Goal: Task Accomplishment & Management: Use online tool/utility

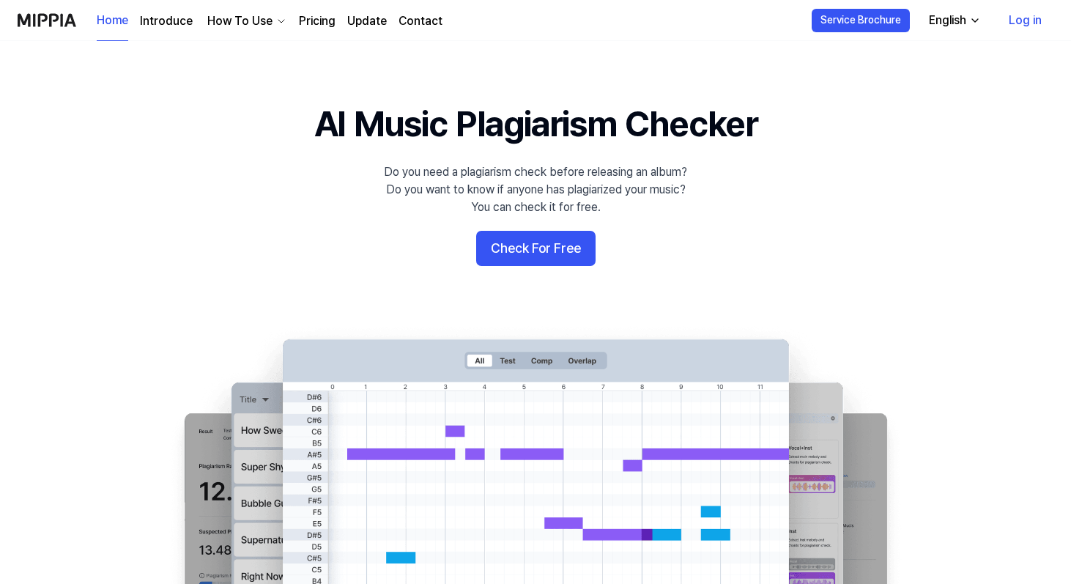
click at [1019, 21] on link "Log in" at bounding box center [1025, 20] width 56 height 41
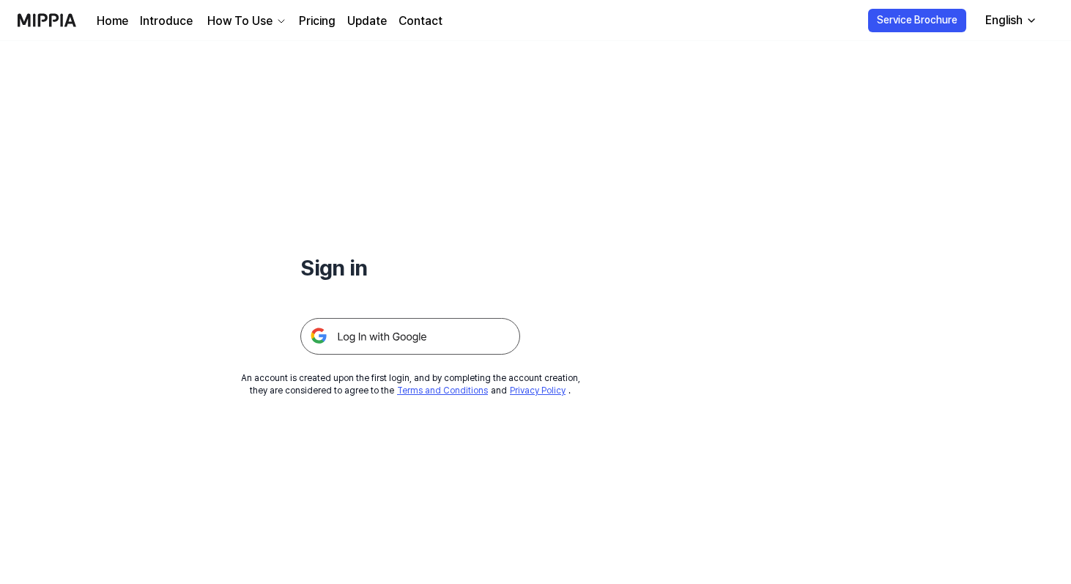
click at [481, 337] on img at bounding box center [410, 336] width 220 height 37
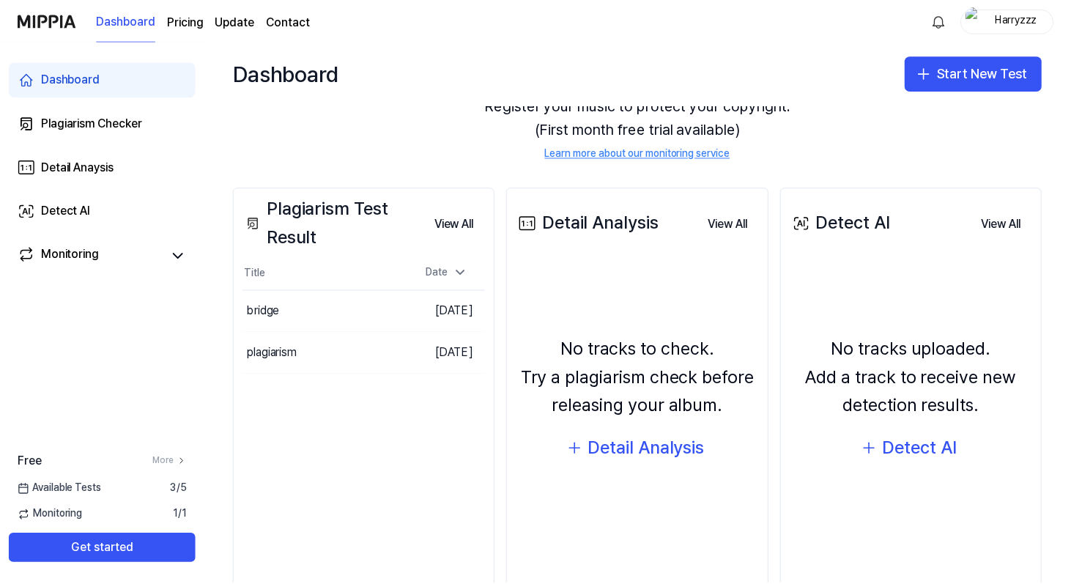
scroll to position [131, 0]
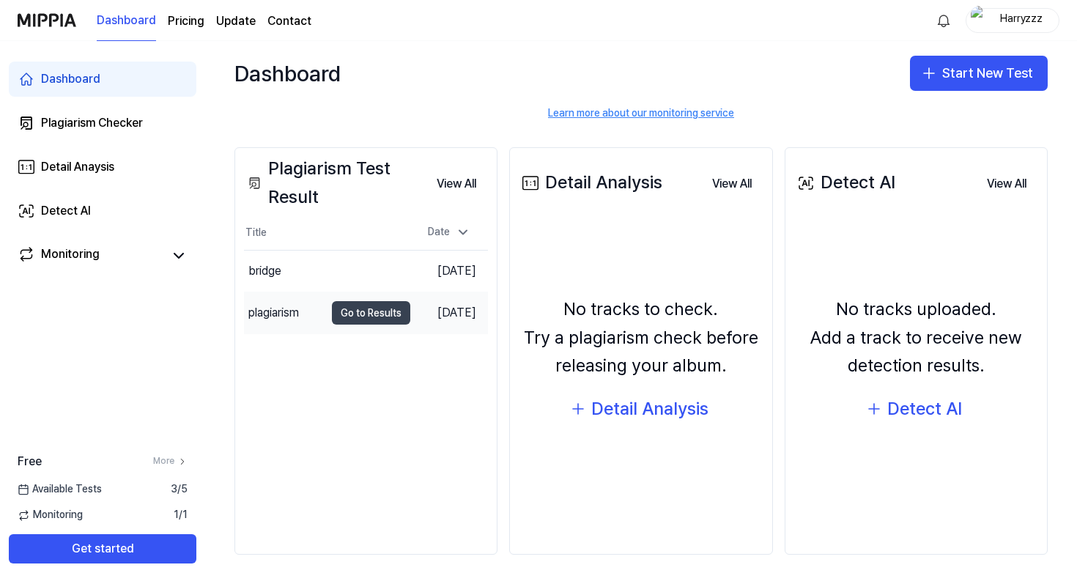
click at [369, 318] on button "Go to Results" at bounding box center [371, 312] width 78 height 23
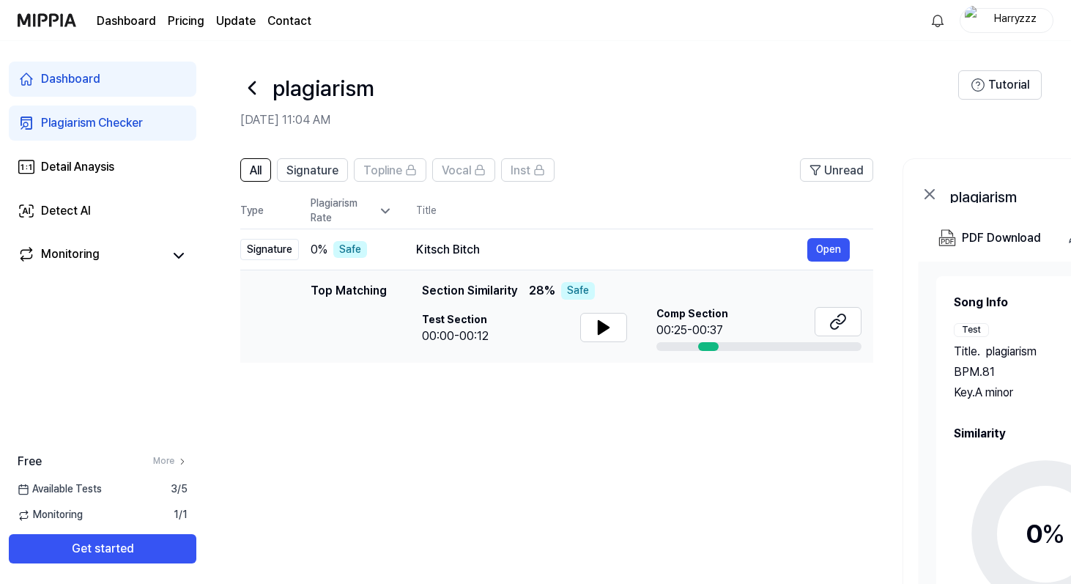
click at [254, 89] on icon at bounding box center [251, 87] width 23 height 23
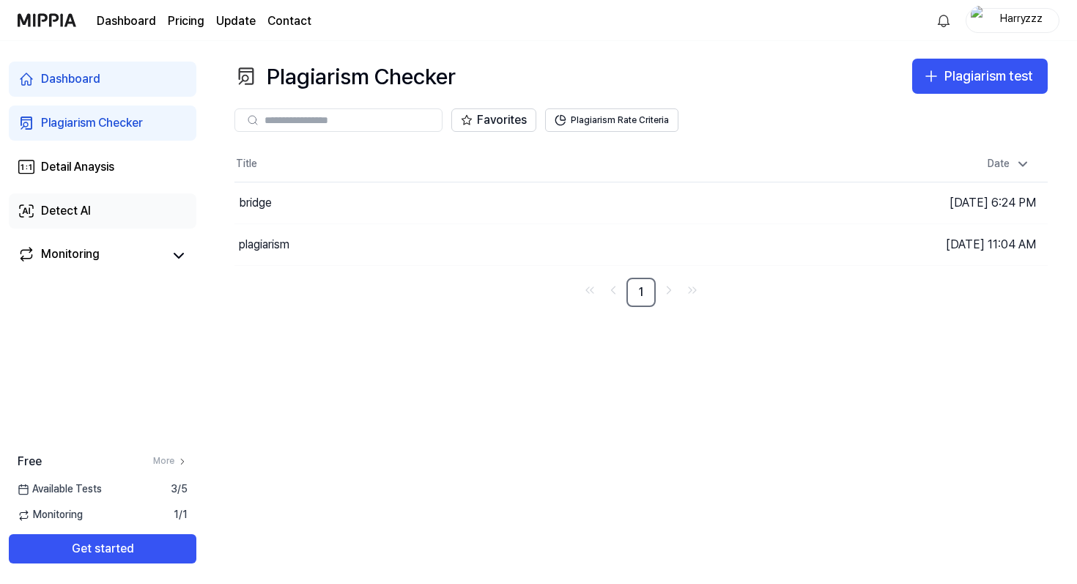
click at [23, 214] on icon at bounding box center [27, 211] width 18 height 18
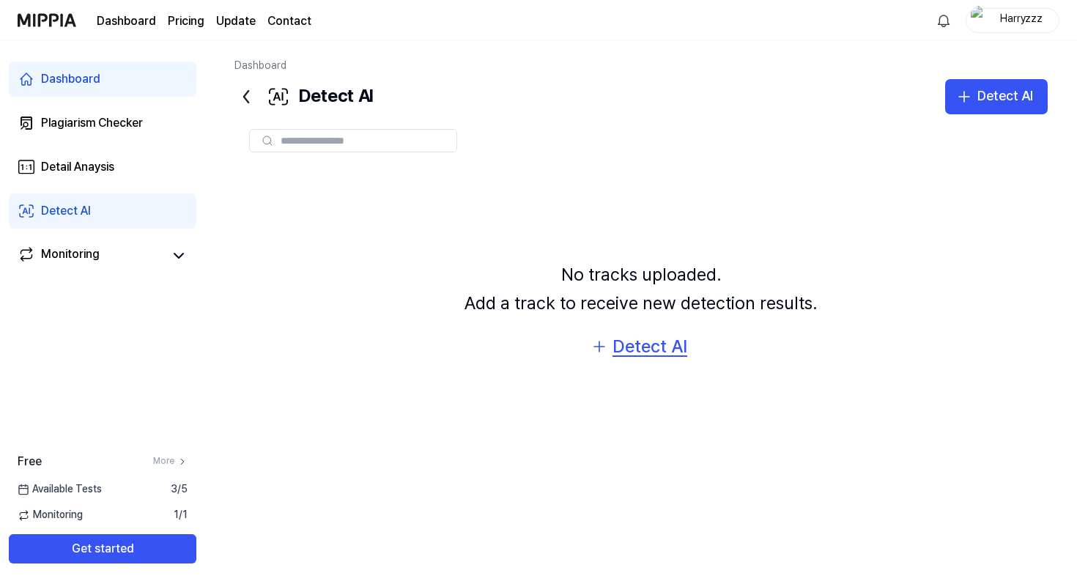
click at [595, 342] on icon "button" at bounding box center [600, 347] width 18 height 18
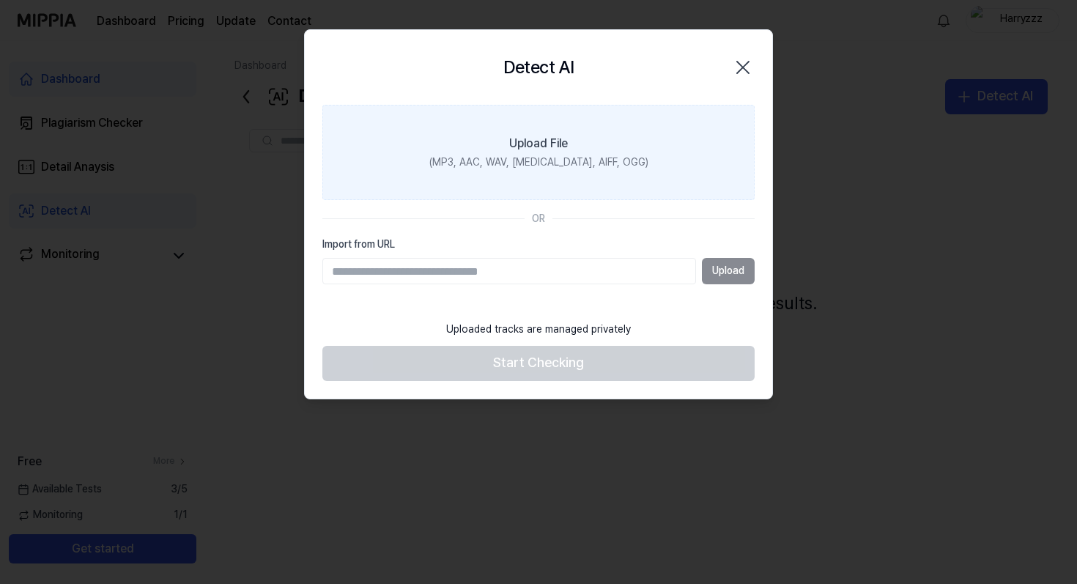
click at [518, 164] on div "(MP3, AAC, WAV, [MEDICAL_DATA], AIFF, OGG)" at bounding box center [538, 162] width 219 height 15
click at [0, 0] on input "Upload File (MP3, AAC, WAV, [MEDICAL_DATA], AIFF, OGG)" at bounding box center [0, 0] width 0 height 0
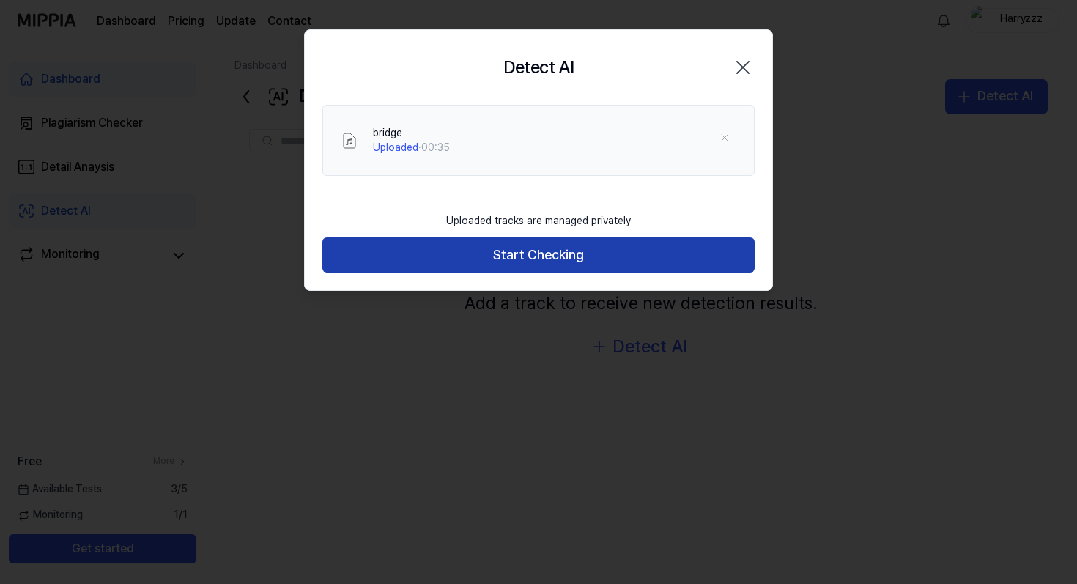
click at [591, 256] on button "Start Checking" at bounding box center [538, 254] width 432 height 35
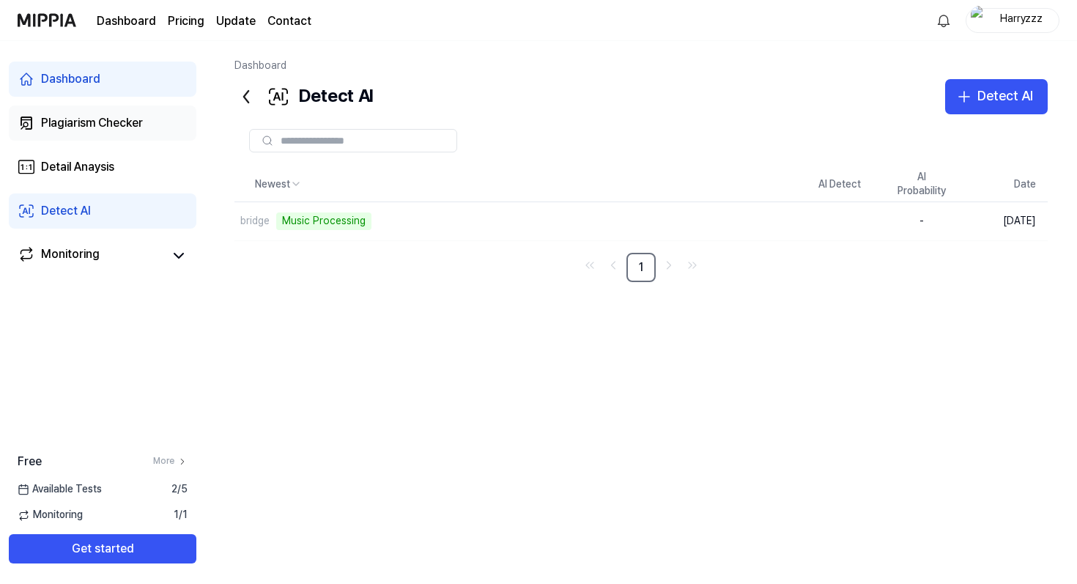
click at [160, 122] on link "Plagiarism Checker" at bounding box center [103, 123] width 188 height 35
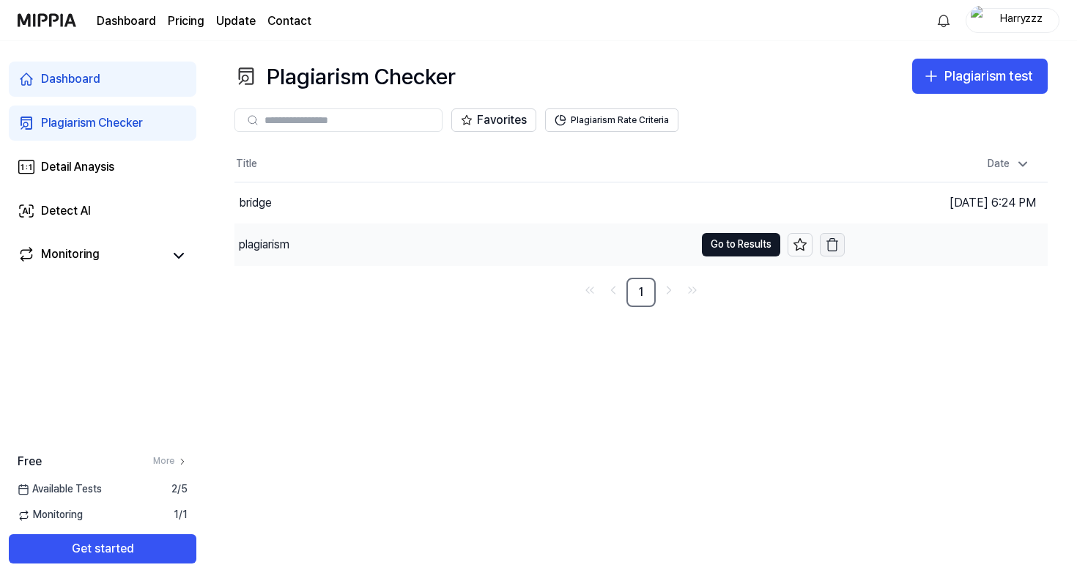
click at [837, 248] on icon "button" at bounding box center [832, 244] width 15 height 15
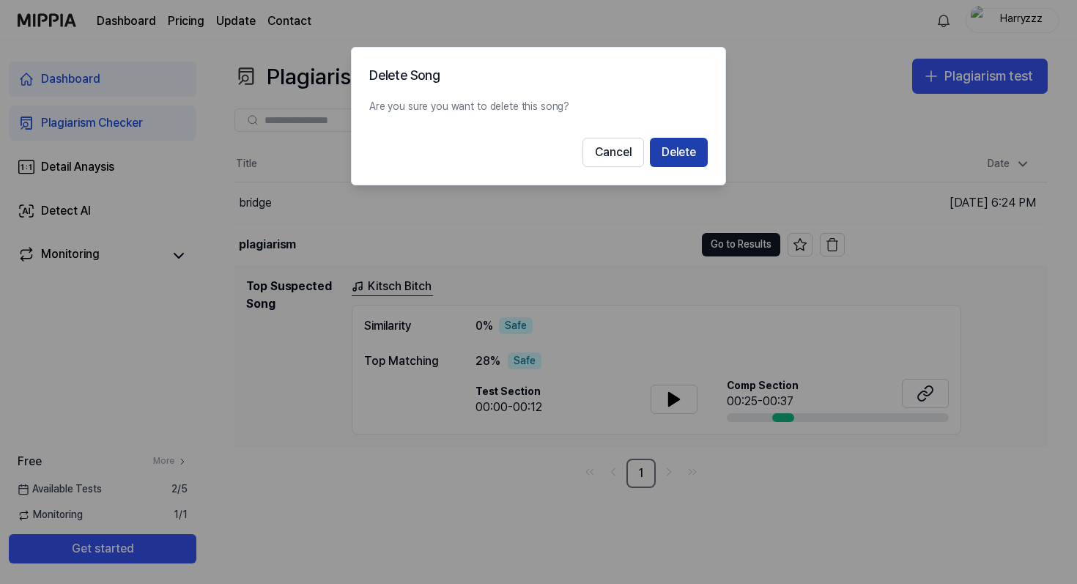
click at [687, 155] on button "Delete" at bounding box center [679, 152] width 58 height 29
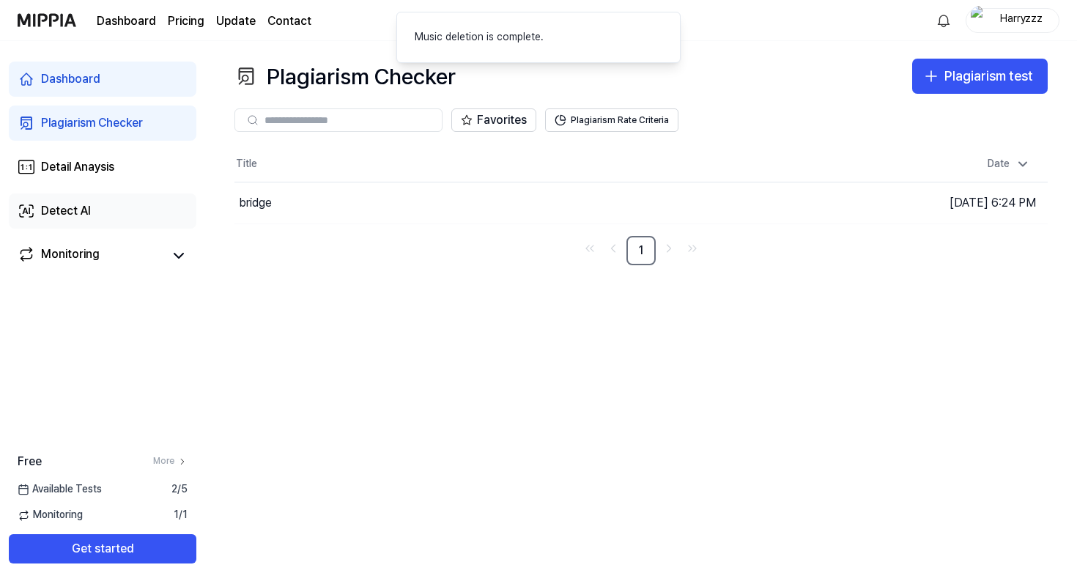
click at [70, 208] on div "Detect AI" at bounding box center [66, 211] width 50 height 18
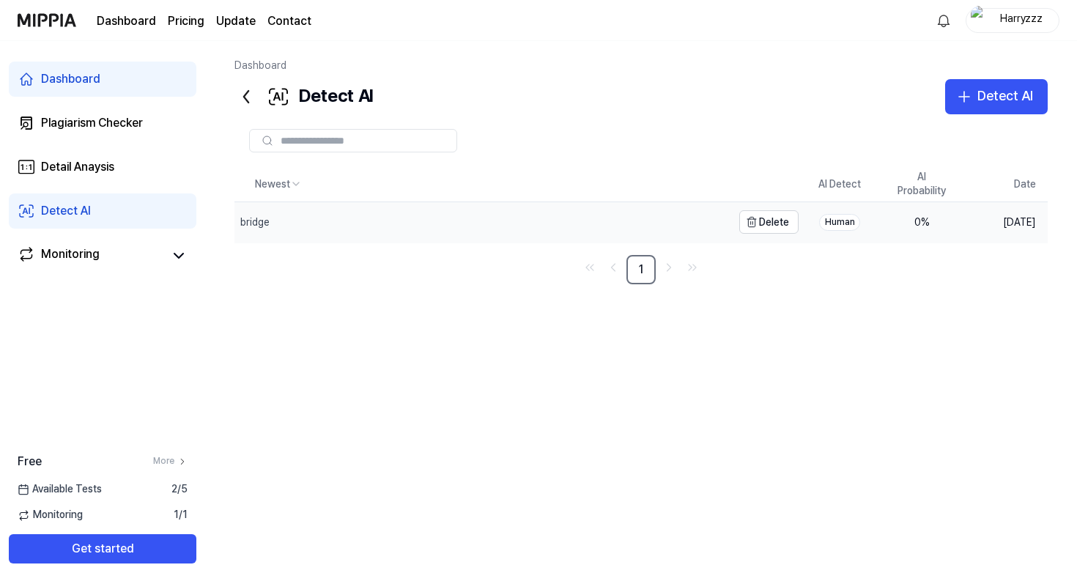
click at [618, 216] on div "bridge" at bounding box center [483, 222] width 498 height 40
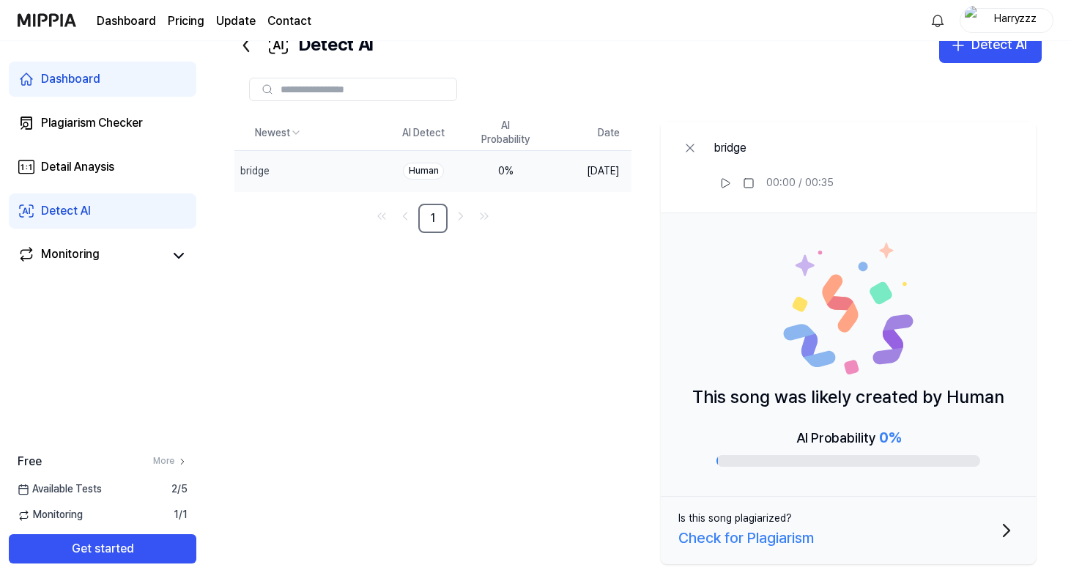
scroll to position [55, 0]
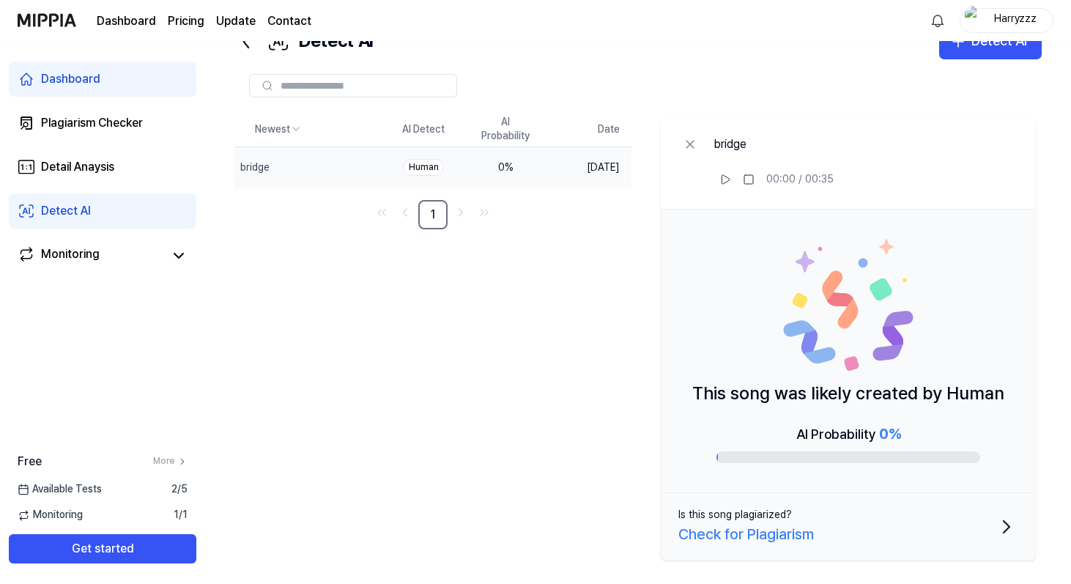
click at [521, 407] on div "Newest AI Detect AI Probability Date bridge Delete Human 0 % [DATE] 1 bridge 00…" at bounding box center [638, 339] width 808 height 454
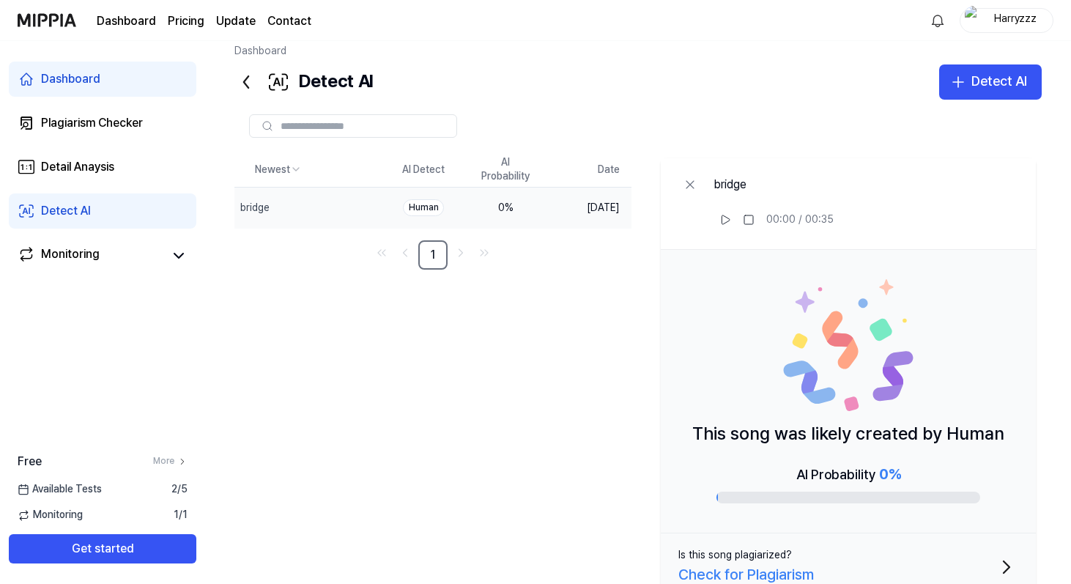
scroll to position [0, 0]
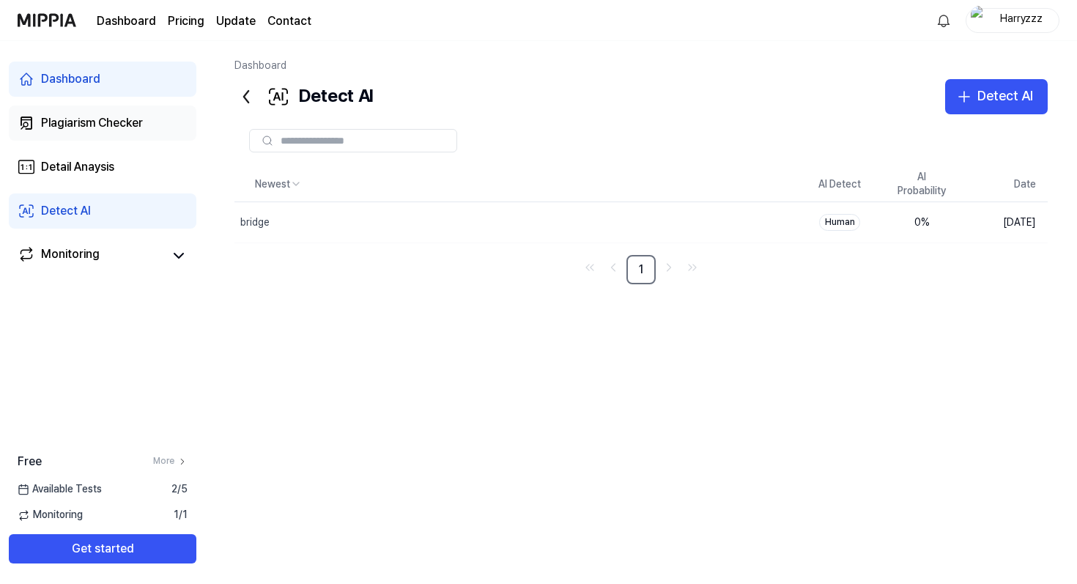
click at [127, 129] on div "Plagiarism Checker" at bounding box center [92, 123] width 102 height 18
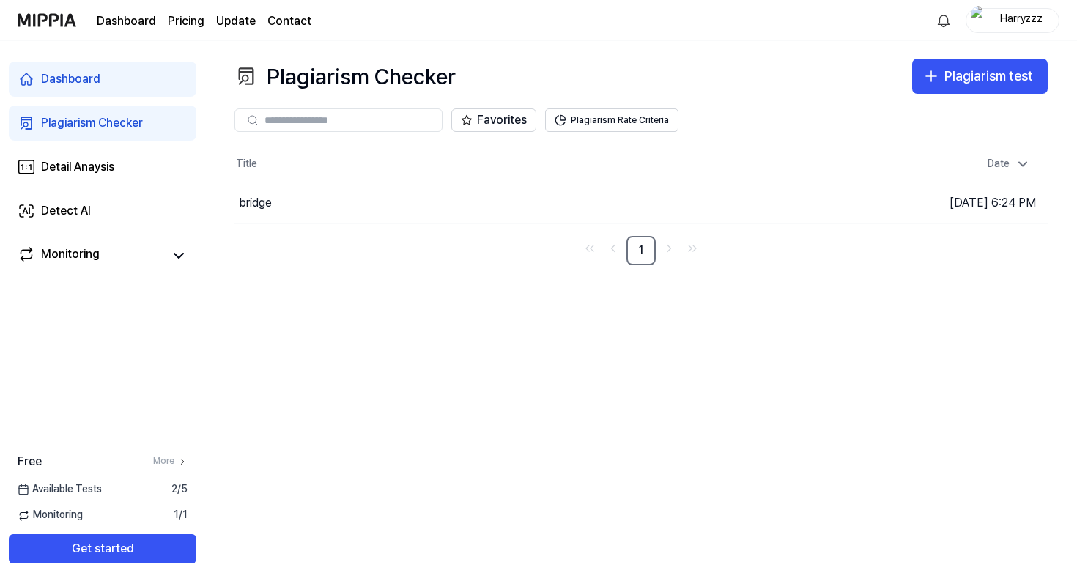
click at [54, 119] on div "Plagiarism Checker" at bounding box center [92, 123] width 102 height 18
click at [415, 195] on div "bridge" at bounding box center [464, 202] width 460 height 41
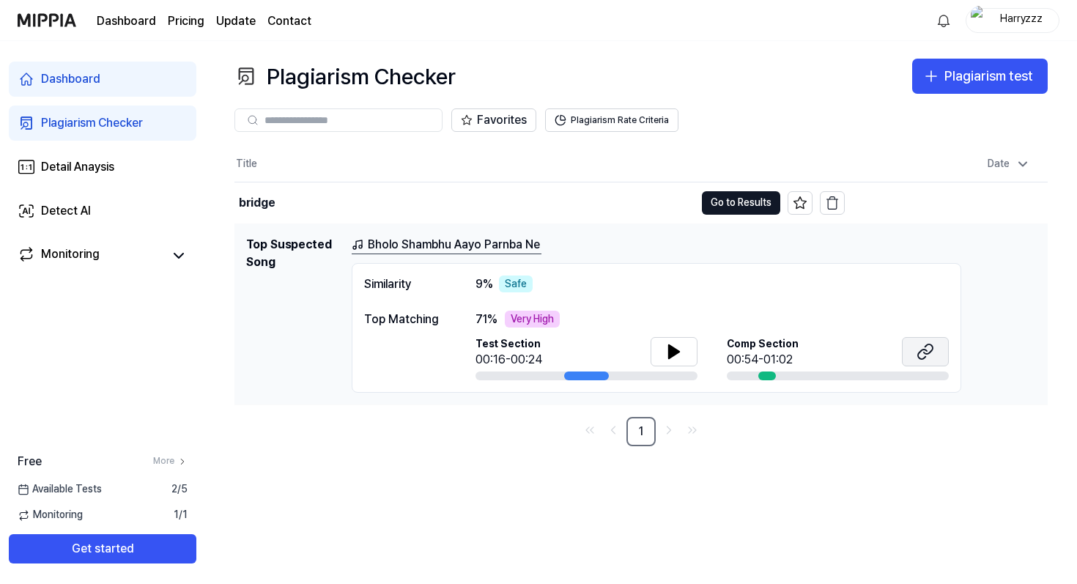
click at [921, 352] on icon at bounding box center [926, 352] width 18 height 18
click at [715, 187] on td "bridge Go to Results" at bounding box center [539, 202] width 610 height 41
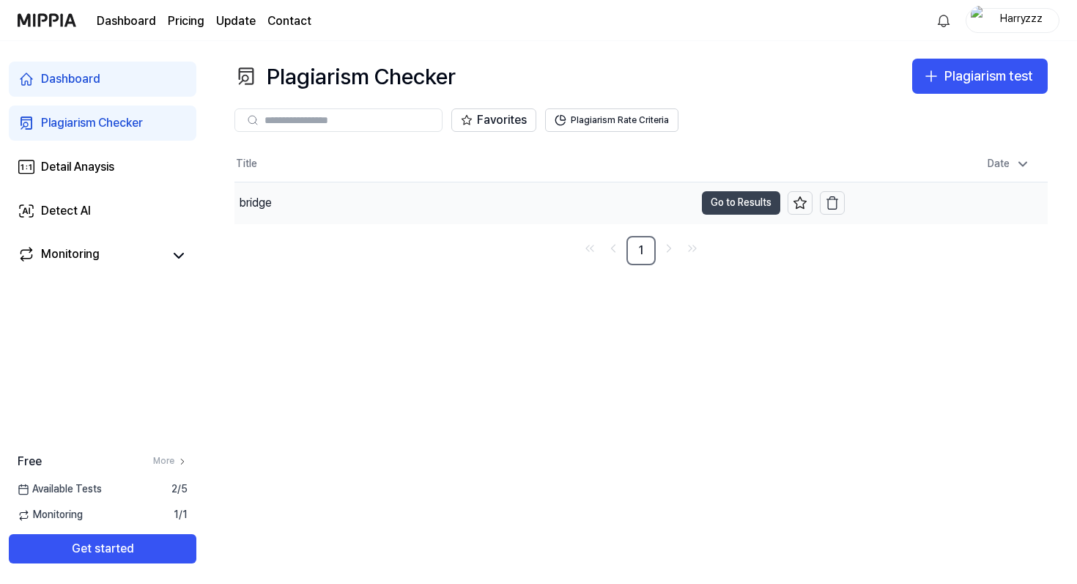
click at [715, 199] on button "Go to Results" at bounding box center [741, 202] width 78 height 23
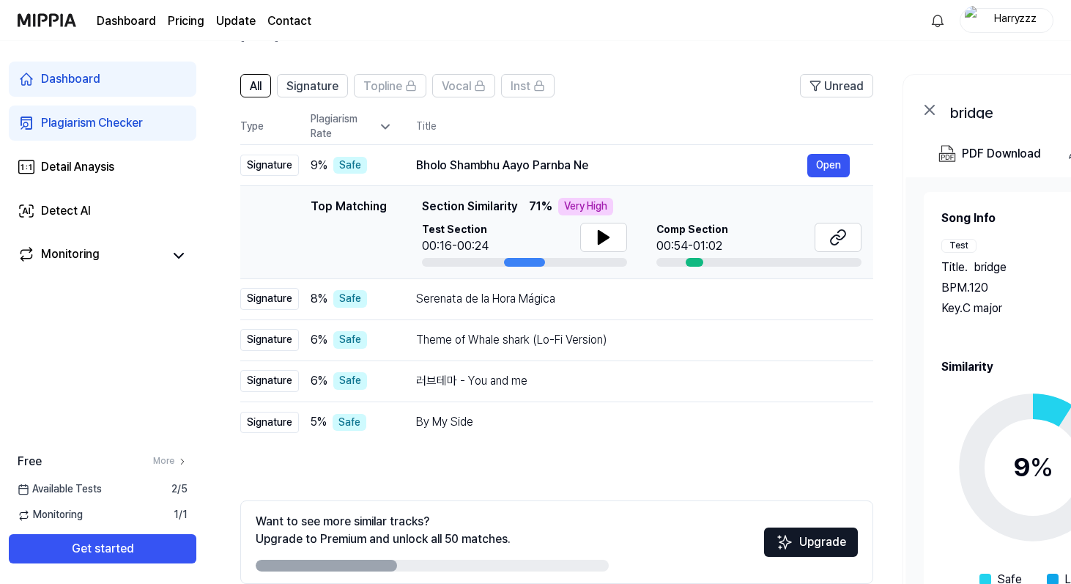
scroll to position [155, 0]
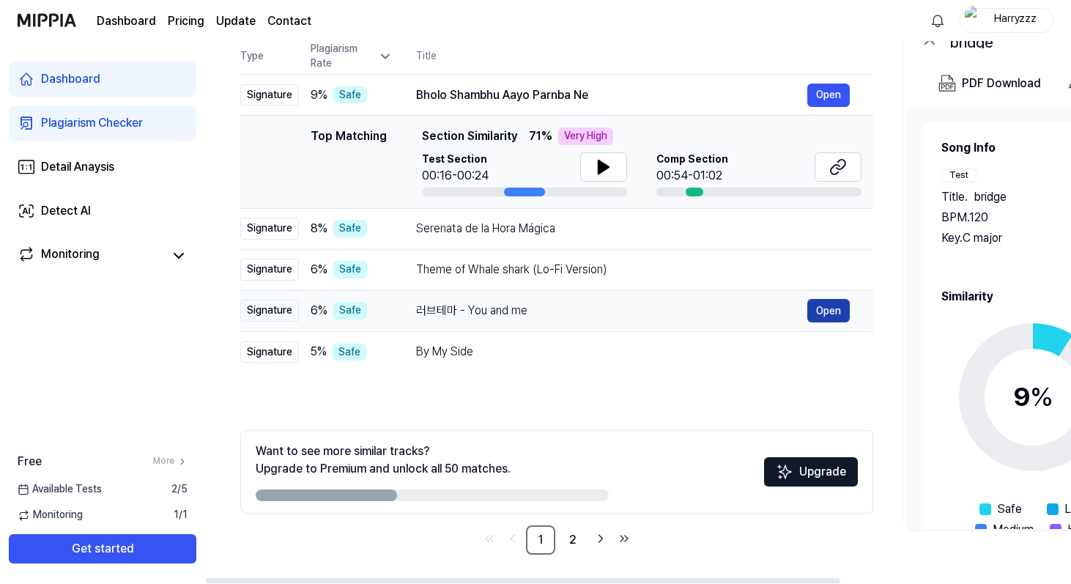
click at [815, 308] on button "Open" at bounding box center [829, 310] width 43 height 23
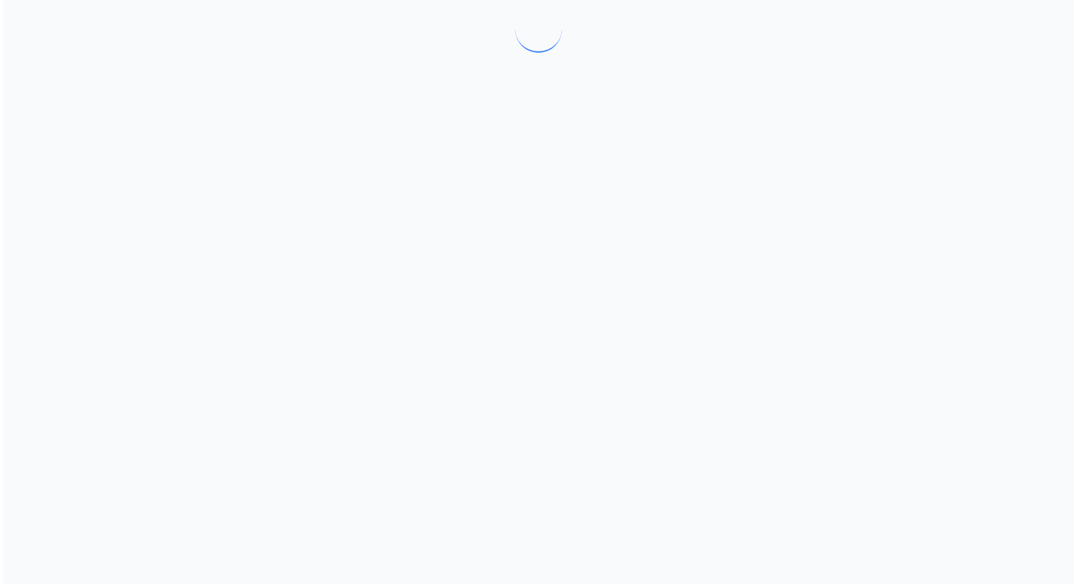
scroll to position [0, 0]
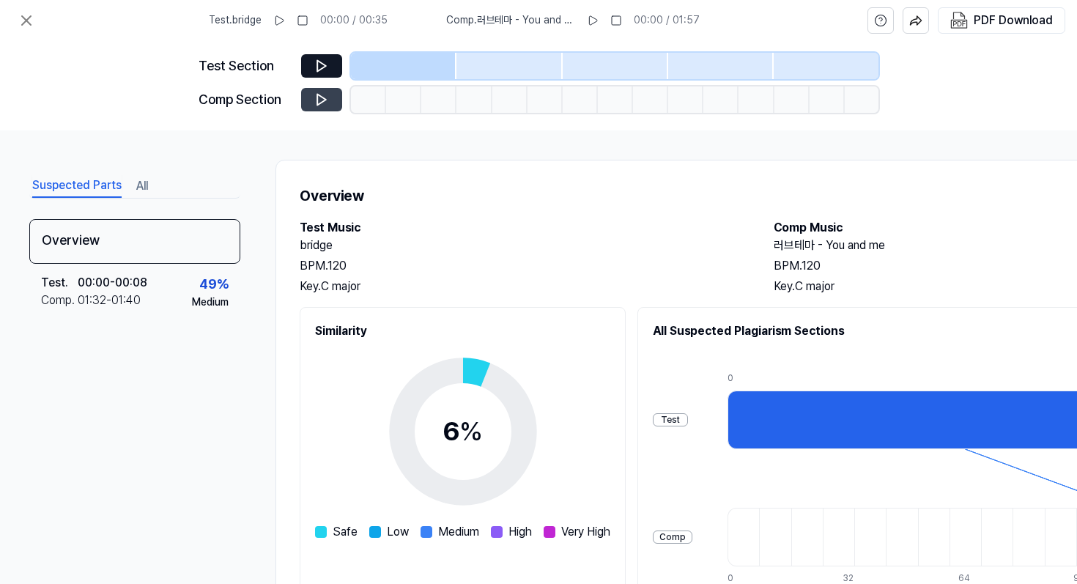
click at [332, 95] on button at bounding box center [321, 99] width 41 height 23
click at [319, 100] on icon at bounding box center [321, 99] width 15 height 15
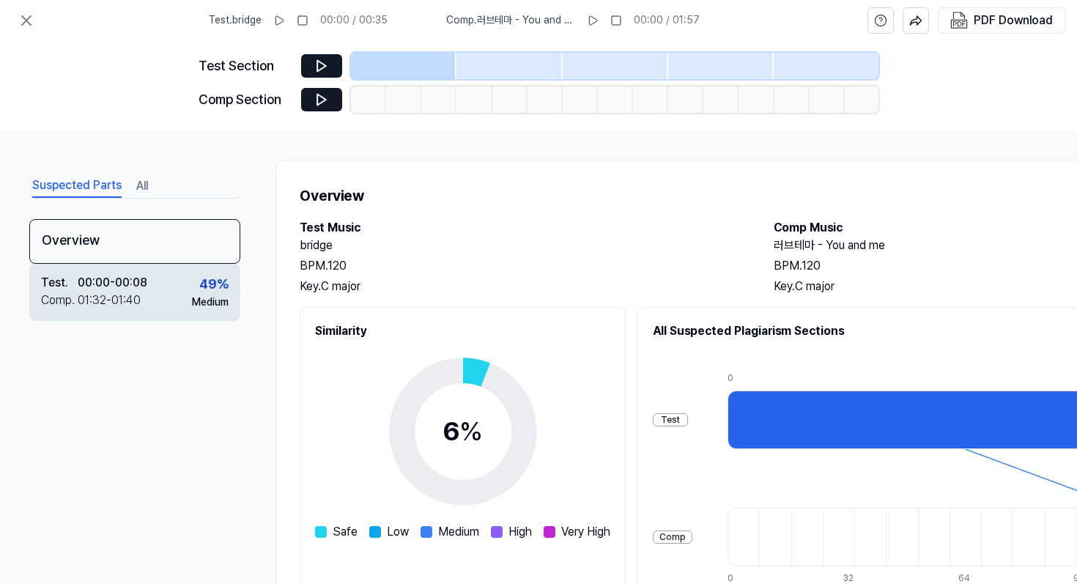
click at [176, 289] on div "Test . 00:00 - 00:08 Comp . 01:32 - 01:40 49 % Medium" at bounding box center [134, 292] width 211 height 57
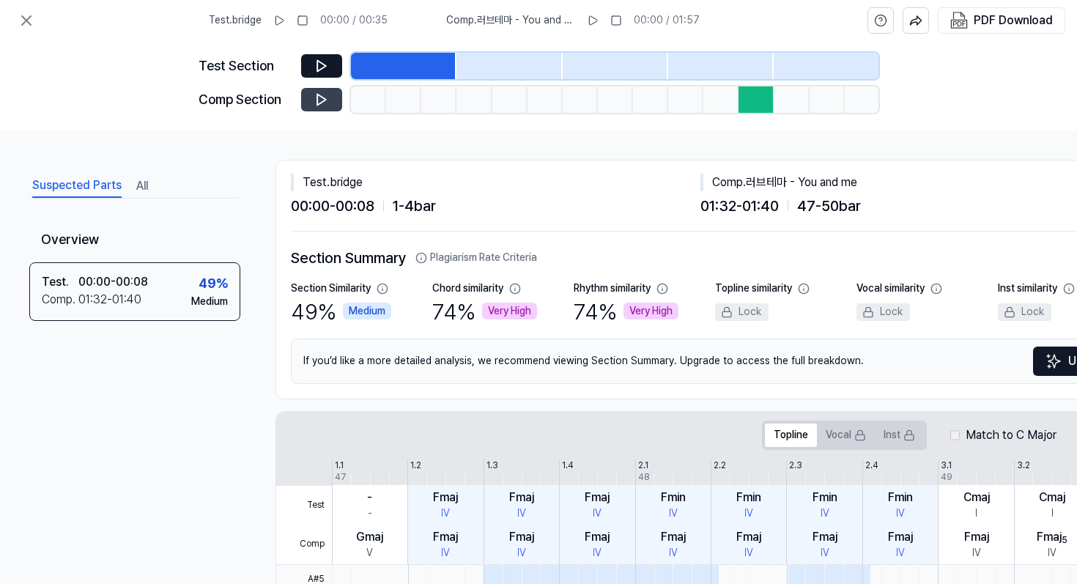
click at [313, 102] on button at bounding box center [321, 99] width 41 height 23
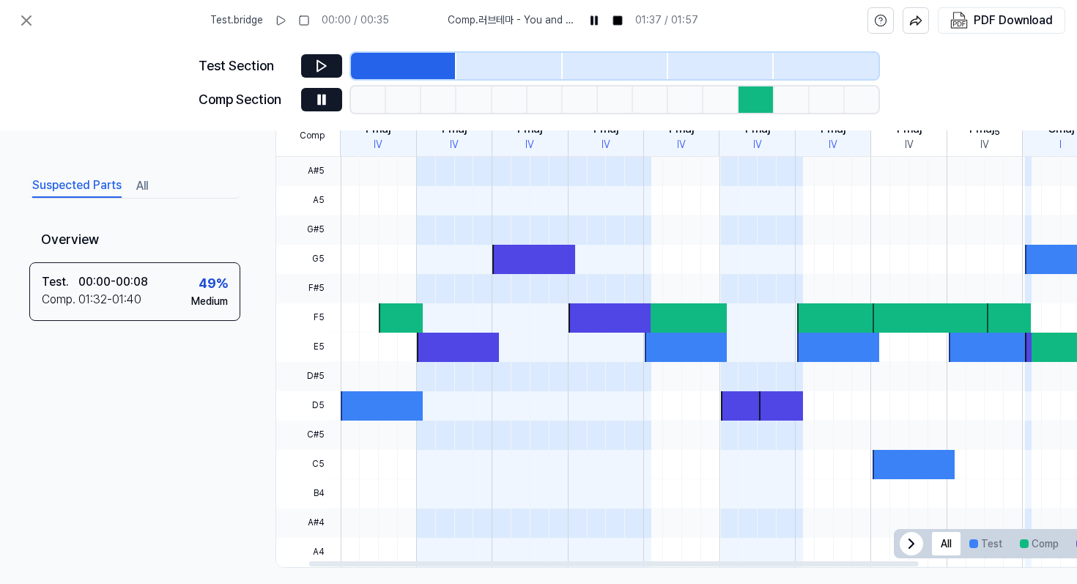
scroll to position [0, 70]
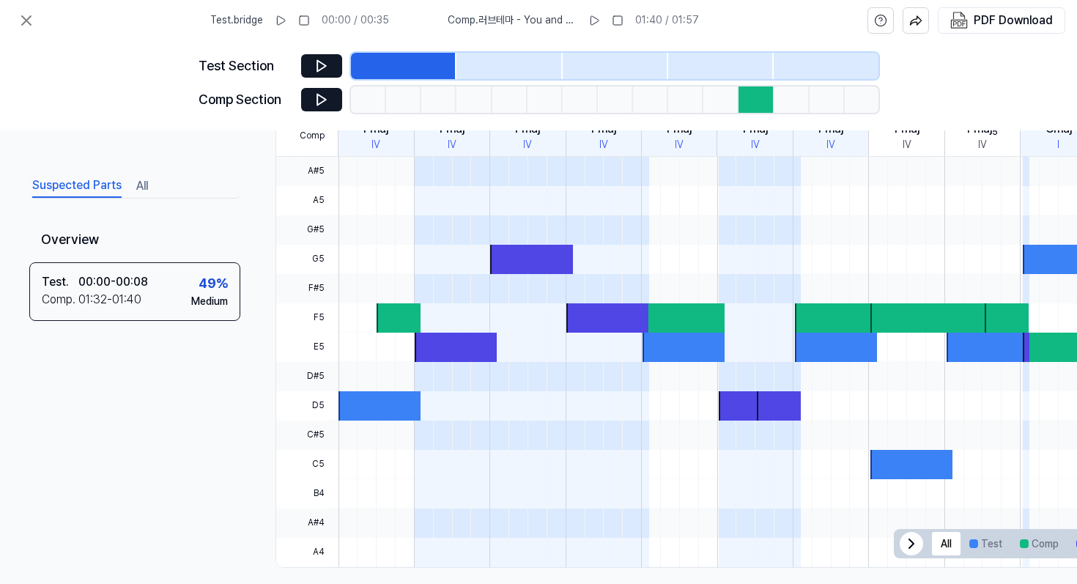
click at [321, 98] on icon at bounding box center [321, 99] width 15 height 15
click at [321, 97] on icon at bounding box center [321, 99] width 15 height 15
click at [318, 139] on span "Comp" at bounding box center [304, 137] width 56 height 40
click at [330, 96] on button at bounding box center [321, 99] width 41 height 23
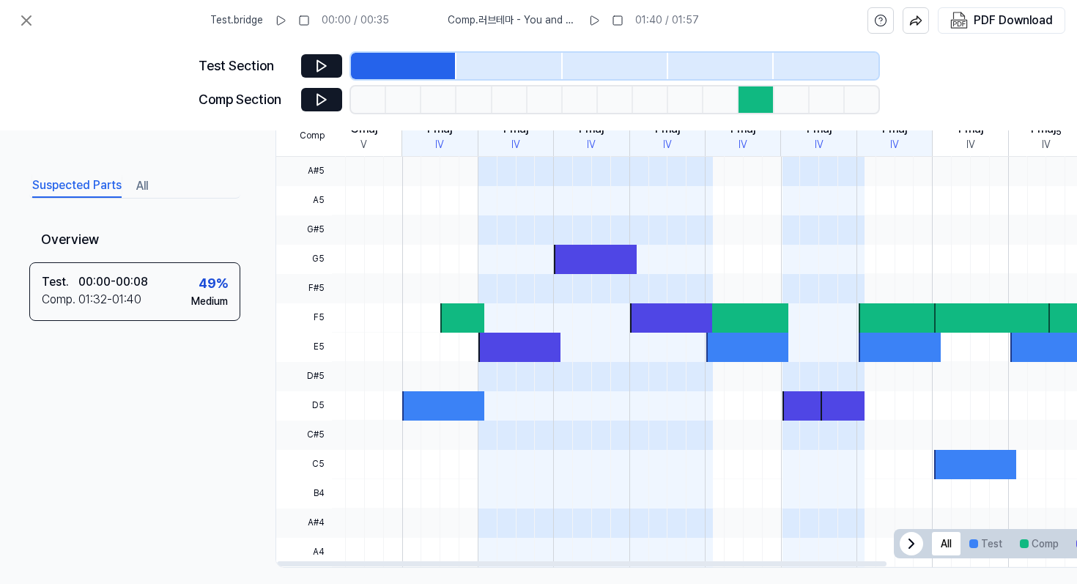
scroll to position [0, 0]
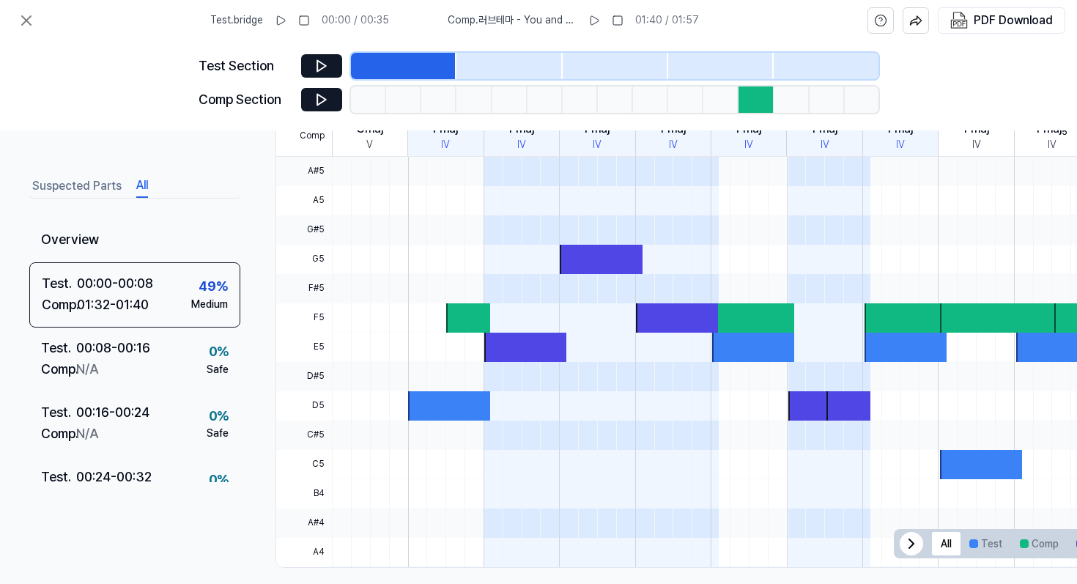
click at [136, 174] on button "All" at bounding box center [142, 185] width 12 height 23
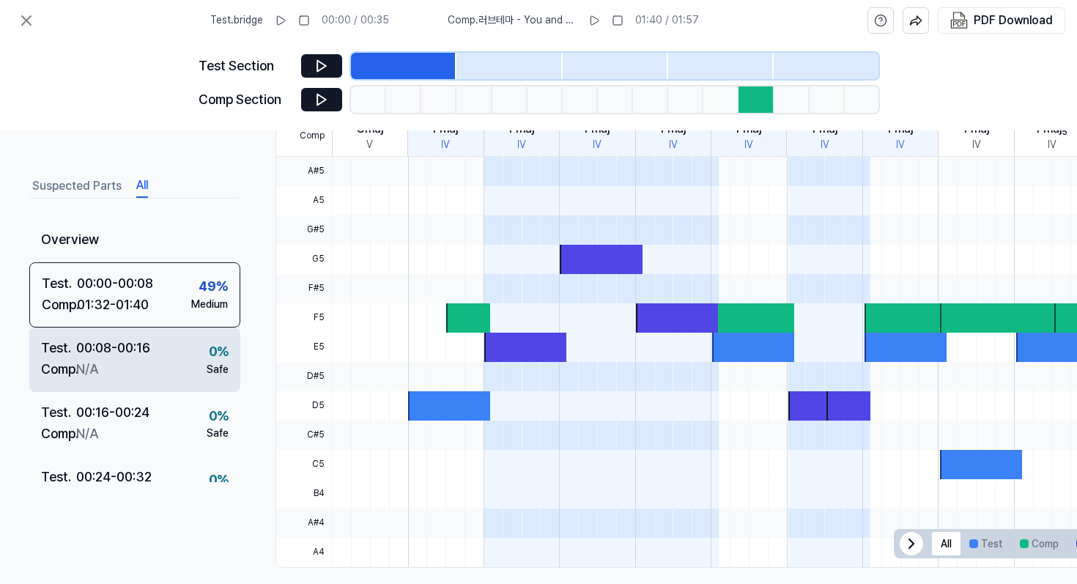
click at [168, 381] on div "Test . 00:08 - 00:16 Comp . N/A 0 % Safe" at bounding box center [134, 360] width 211 height 64
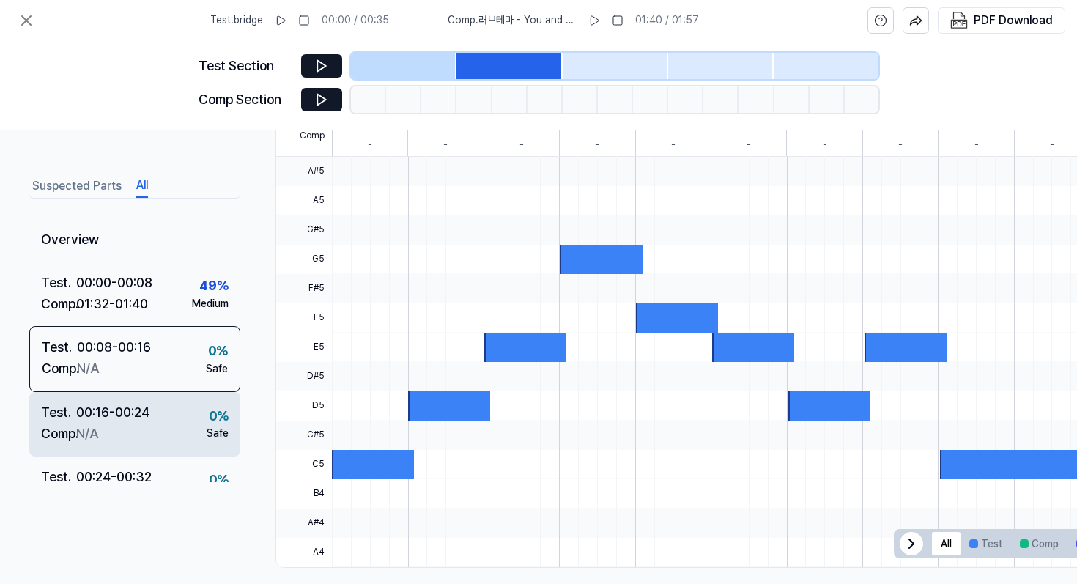
click at [168, 410] on div "Test . 00:16 - 00:24 Comp . N/A 0 % Safe" at bounding box center [134, 424] width 211 height 64
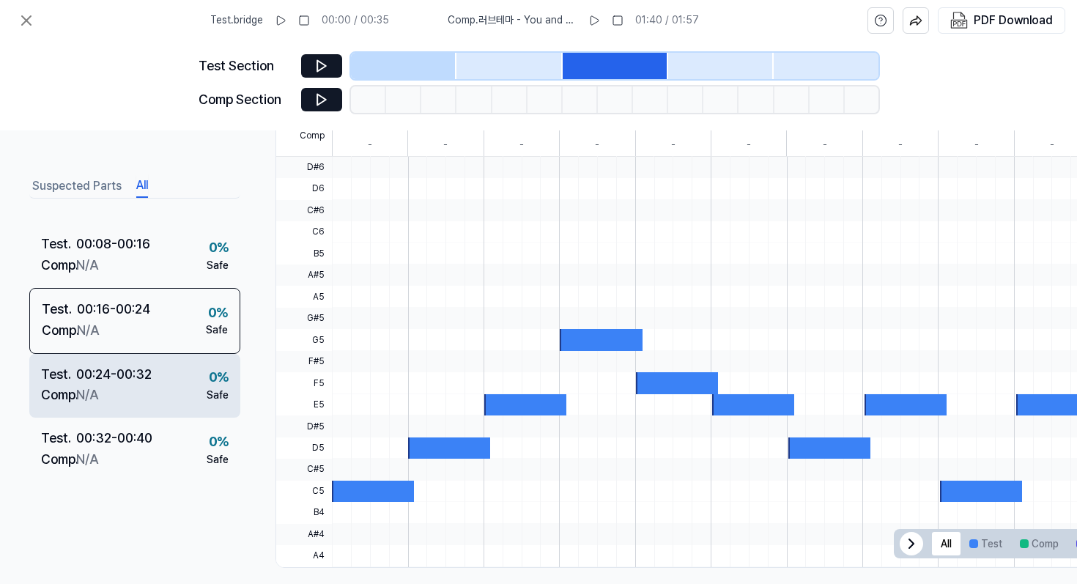
scroll to position [0, 0]
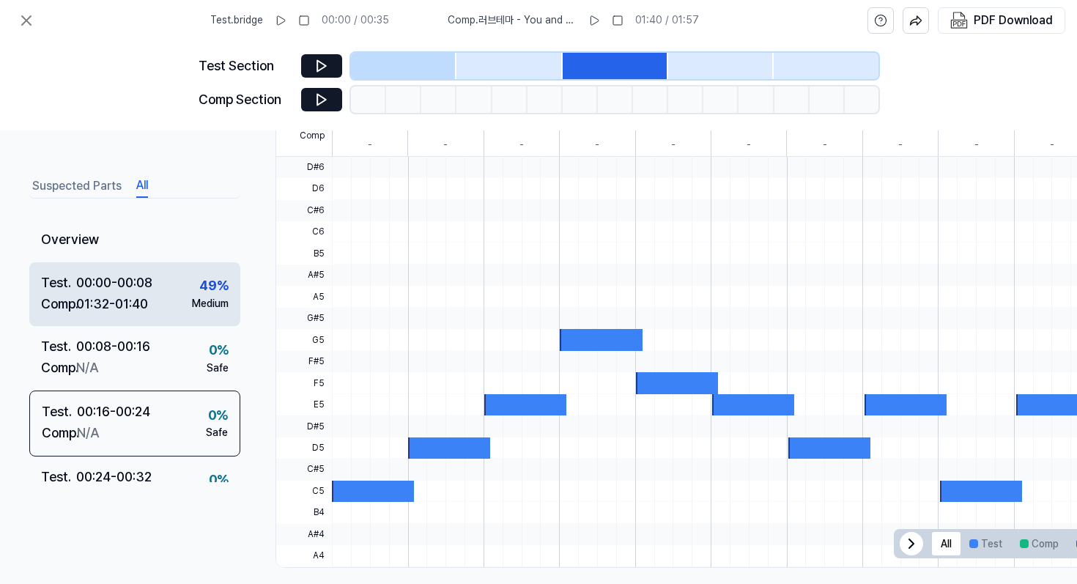
click at [164, 284] on div "Test . 00:00 - 00:08 Comp . 01:32 - 01:40 49 % Medium" at bounding box center [134, 294] width 211 height 64
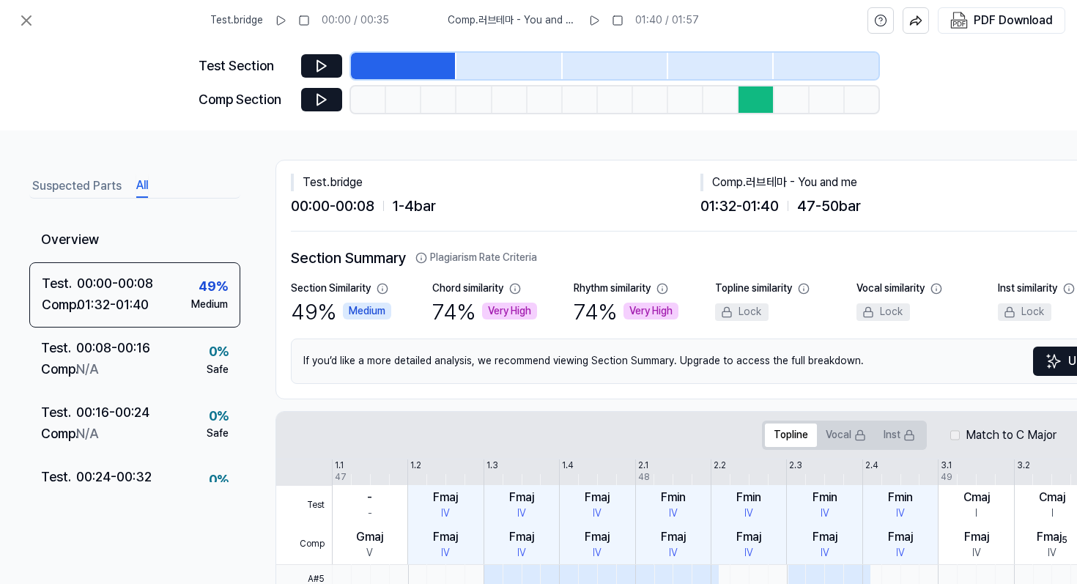
click at [630, 94] on div at bounding box center [615, 99] width 35 height 26
click at [653, 104] on div at bounding box center [650, 99] width 35 height 26
click at [17, 28] on button at bounding box center [26, 20] width 29 height 29
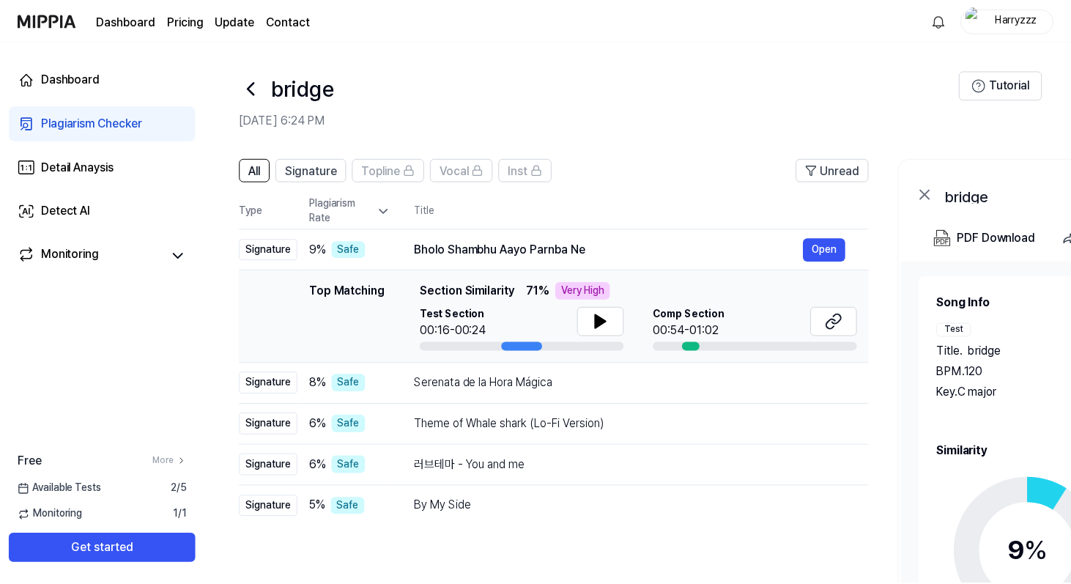
scroll to position [155, 0]
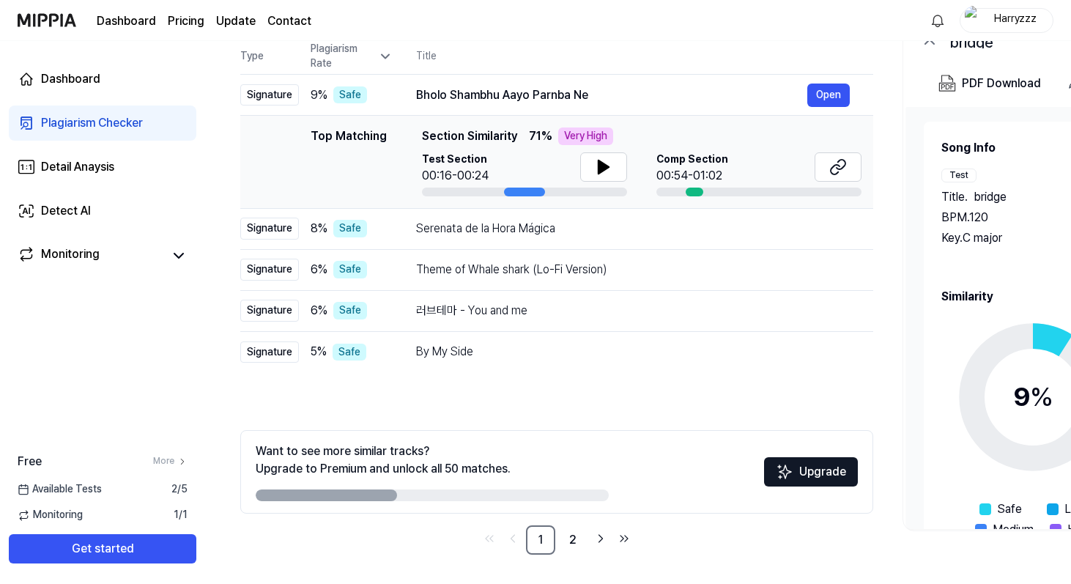
click at [185, 21] on page\) "Pricing" at bounding box center [186, 21] width 37 height 18
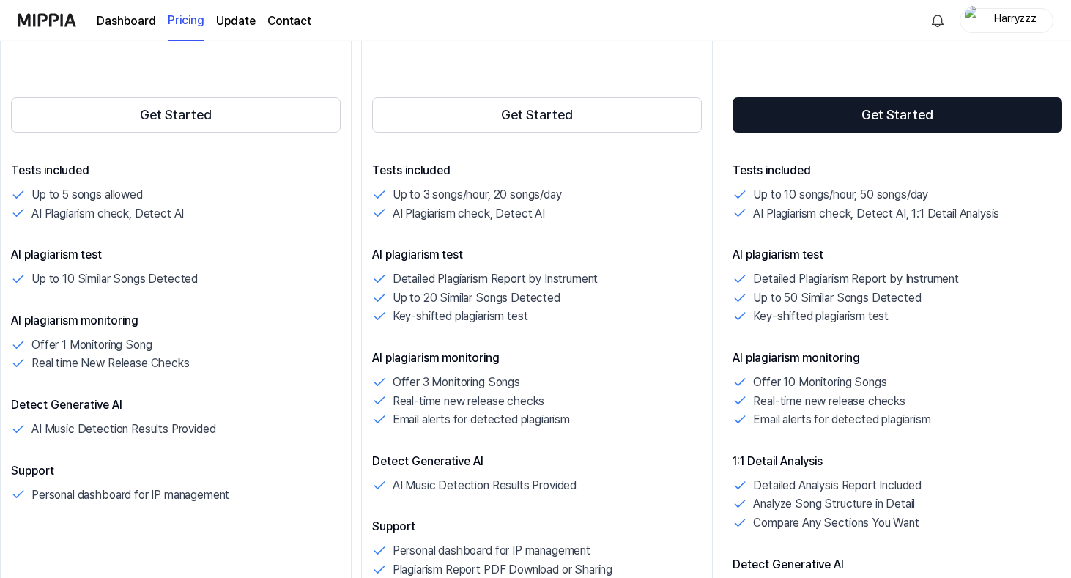
scroll to position [311, 0]
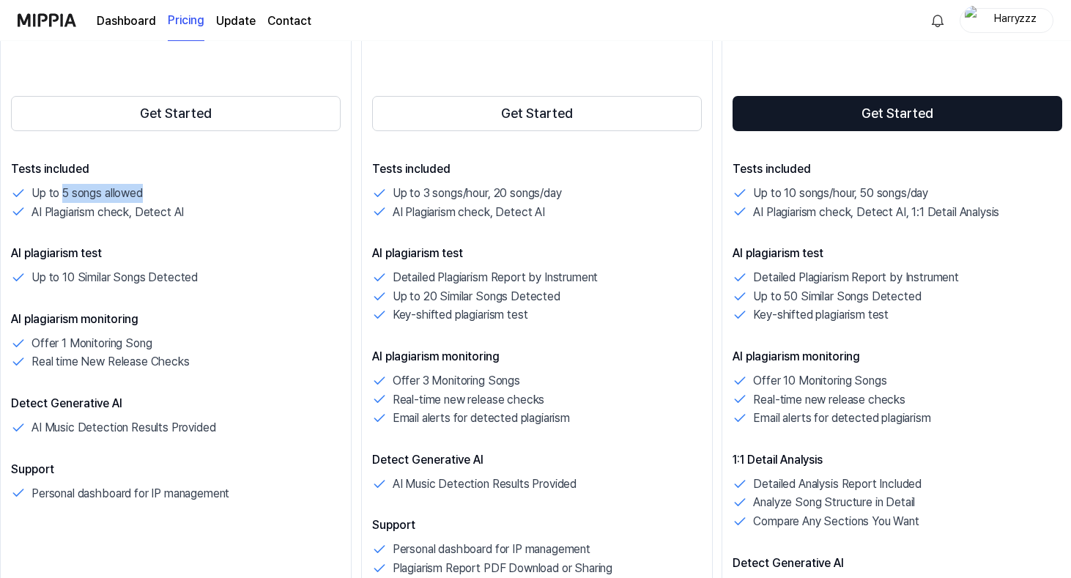
drag, startPoint x: 61, startPoint y: 193, endPoint x: 163, endPoint y: 191, distance: 102.6
click at [163, 191] on div "Up to 5 songs allowed" at bounding box center [176, 193] width 330 height 19
drag, startPoint x: 56, startPoint y: 205, endPoint x: 238, endPoint y: 209, distance: 182.5
click at [240, 209] on div "AI Plagiarism check, Detect AI" at bounding box center [176, 212] width 330 height 19
click at [238, 209] on div "AI Plagiarism check, Detect AI" at bounding box center [176, 212] width 330 height 19
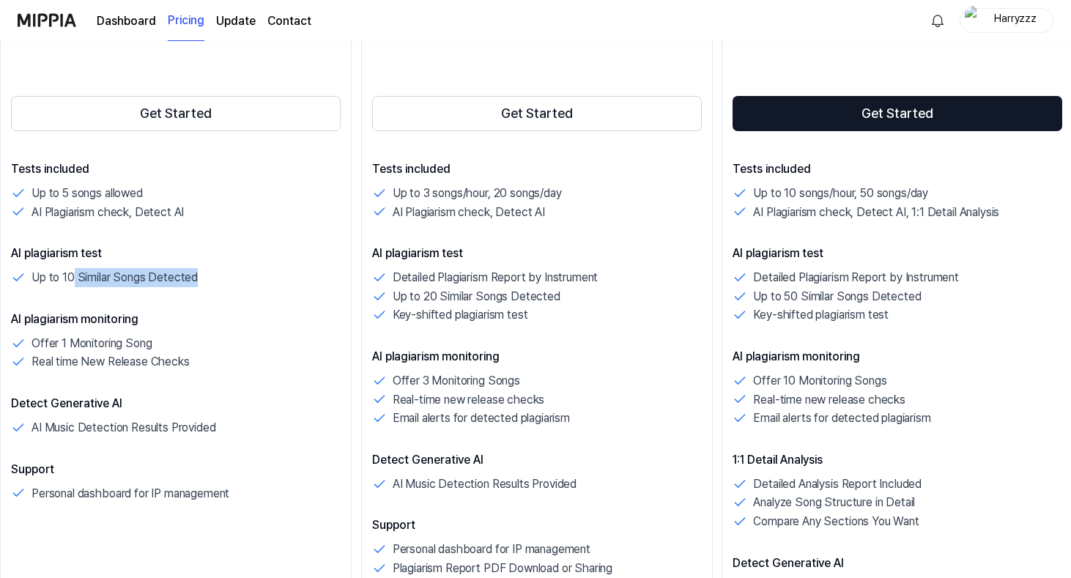
drag, startPoint x: 71, startPoint y: 276, endPoint x: 233, endPoint y: 275, distance: 161.9
click at [233, 275] on div "Up to 10 Similar Songs Detected" at bounding box center [176, 277] width 330 height 19
drag, startPoint x: 34, startPoint y: 343, endPoint x: 202, endPoint y: 347, distance: 168.6
click at [204, 348] on div "Offer 1 Monitoring Song" at bounding box center [176, 343] width 330 height 19
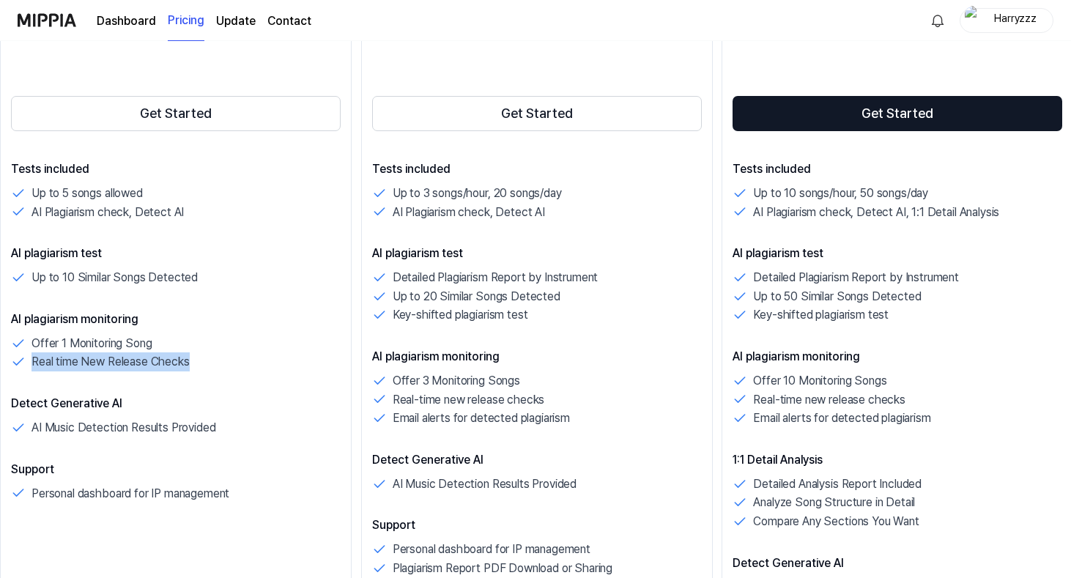
drag, startPoint x: 32, startPoint y: 363, endPoint x: 207, endPoint y: 363, distance: 175.1
click at [207, 363] on div "Real time New Release Checks" at bounding box center [176, 361] width 330 height 19
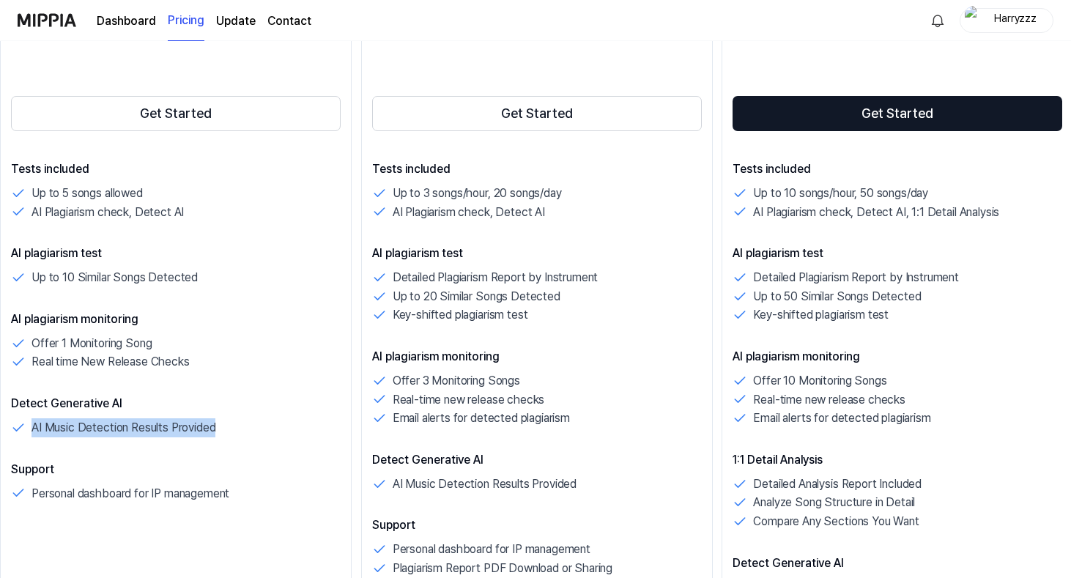
drag, startPoint x: 34, startPoint y: 429, endPoint x: 221, endPoint y: 433, distance: 186.9
click at [221, 433] on div "AI Music Detection Results Provided" at bounding box center [176, 427] width 330 height 19
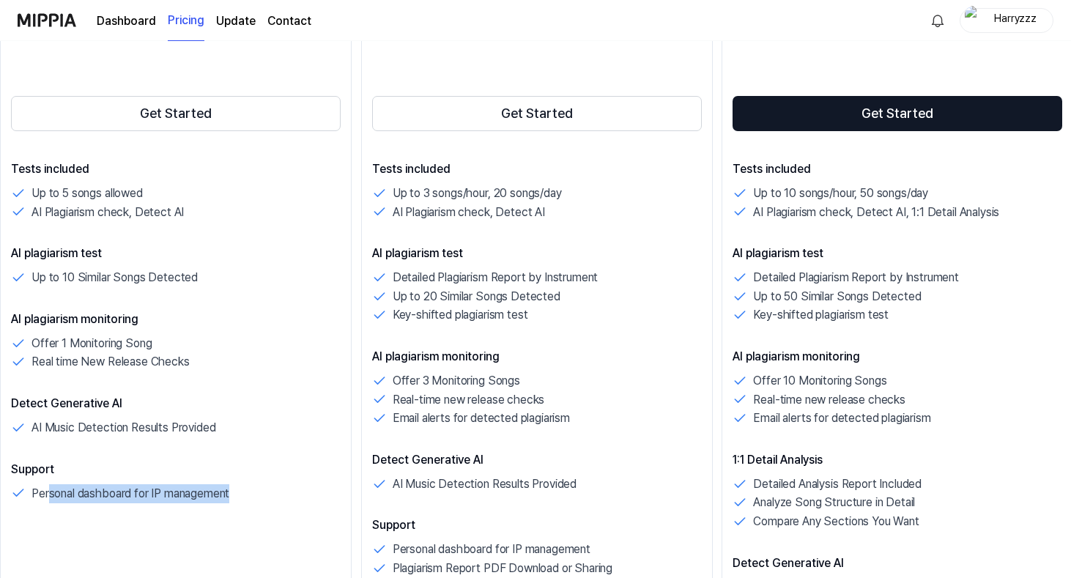
drag, startPoint x: 51, startPoint y: 494, endPoint x: 259, endPoint y: 494, distance: 208.1
click at [259, 494] on div "Personal dashboard for IP management" at bounding box center [176, 493] width 330 height 19
click at [254, 494] on div "Personal dashboard for IP management" at bounding box center [176, 493] width 330 height 19
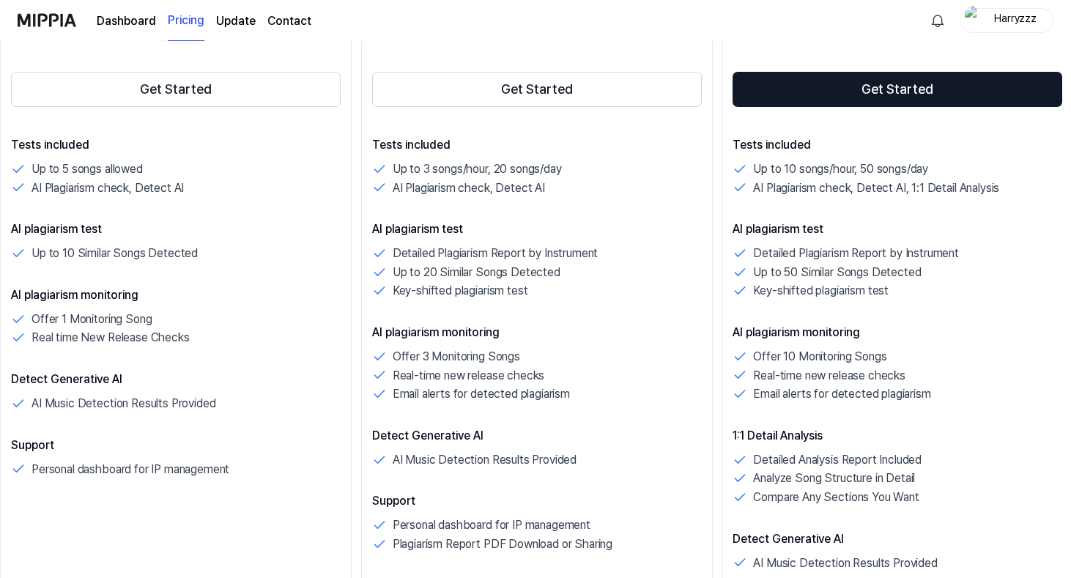
scroll to position [339, 0]
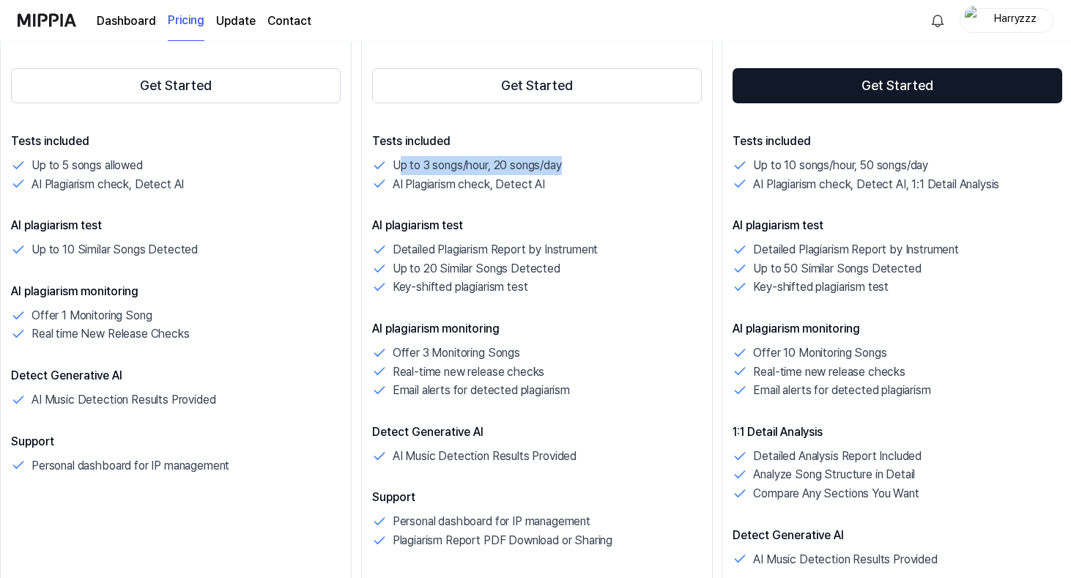
drag, startPoint x: 399, startPoint y: 165, endPoint x: 566, endPoint y: 169, distance: 167.8
click at [566, 169] on div "Up to 3 songs/hour, 20 songs/day" at bounding box center [537, 165] width 330 height 19
drag, startPoint x: 775, startPoint y: 168, endPoint x: 942, endPoint y: 169, distance: 166.3
click at [942, 169] on div "Up to 10 songs/hour, 50 songs/day" at bounding box center [898, 165] width 330 height 19
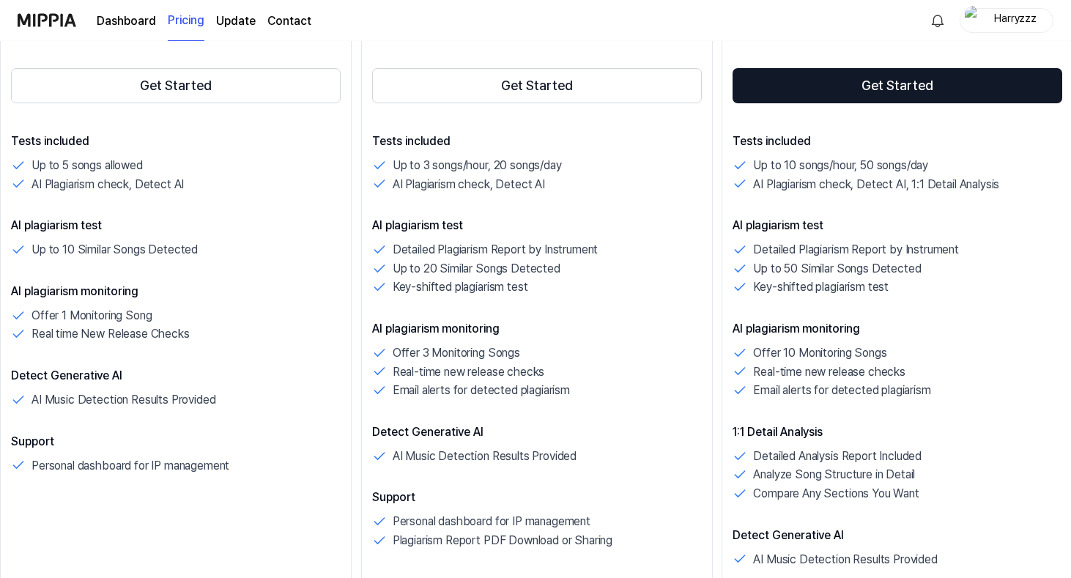
drag, startPoint x: 418, startPoint y: 185, endPoint x: 645, endPoint y: 192, distance: 226.5
click at [645, 192] on div "AI Plagiarism check, Detect AI" at bounding box center [537, 184] width 330 height 19
drag, startPoint x: 901, startPoint y: 177, endPoint x: 1004, endPoint y: 181, distance: 102.7
click at [1004, 181] on div "AI Plagiarism check, Detect AI, 1:1 Detail Analysis" at bounding box center [898, 184] width 330 height 19
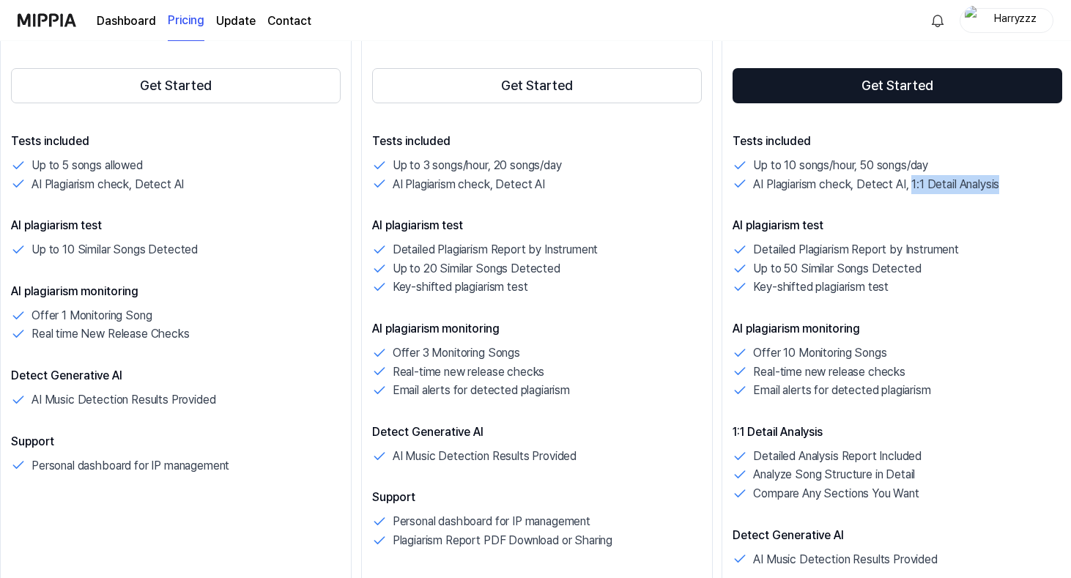
drag, startPoint x: 911, startPoint y: 184, endPoint x: 1038, endPoint y: 184, distance: 127.5
click at [1038, 184] on div "AI Plagiarism check, Detect AI, 1:1 Detail Analysis" at bounding box center [898, 184] width 330 height 19
copy p "1:1 Detail Analysis"
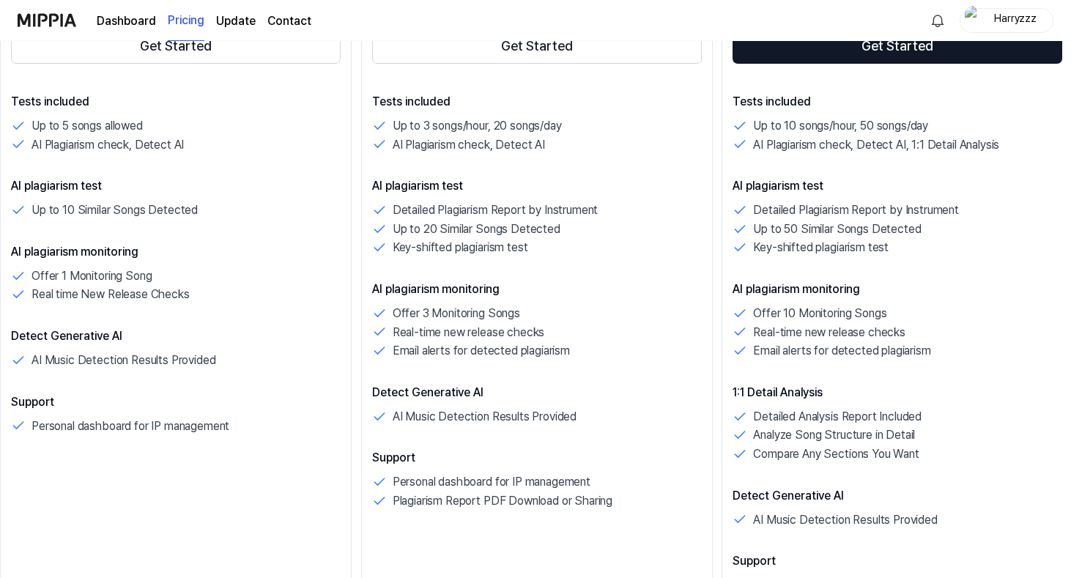
scroll to position [385, 0]
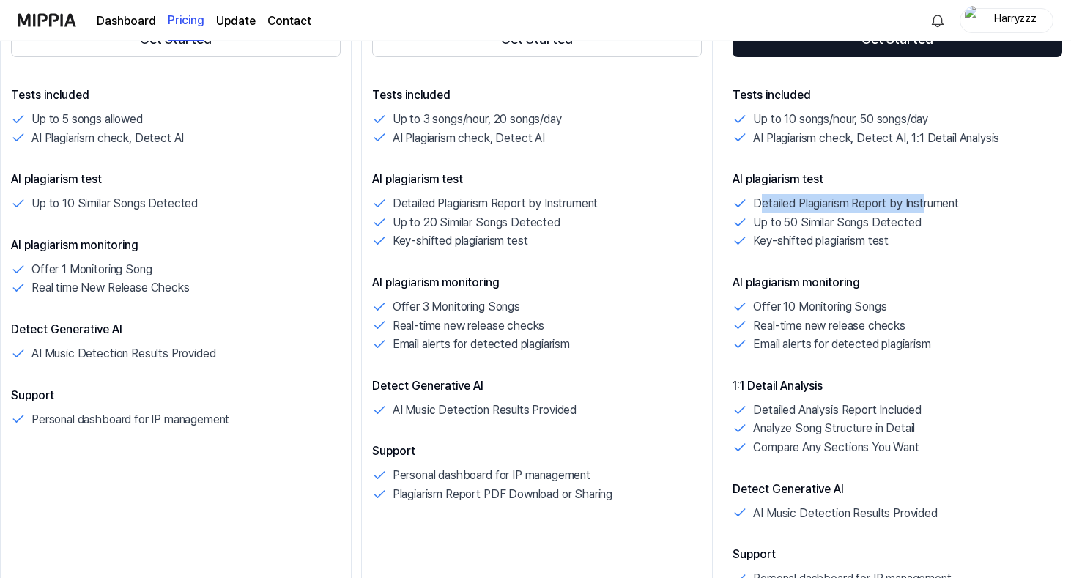
drag, startPoint x: 761, startPoint y: 206, endPoint x: 925, endPoint y: 205, distance: 164.1
click at [925, 206] on p "Detailed Plagiarism Report by Instrument" at bounding box center [856, 203] width 206 height 19
drag, startPoint x: 762, startPoint y: 221, endPoint x: 909, endPoint y: 217, distance: 146.6
click at [909, 217] on p "Up to 50 Similar Songs Detected" at bounding box center [837, 222] width 168 height 19
click at [755, 243] on p "Key-shifted plagiarism test" at bounding box center [821, 241] width 136 height 19
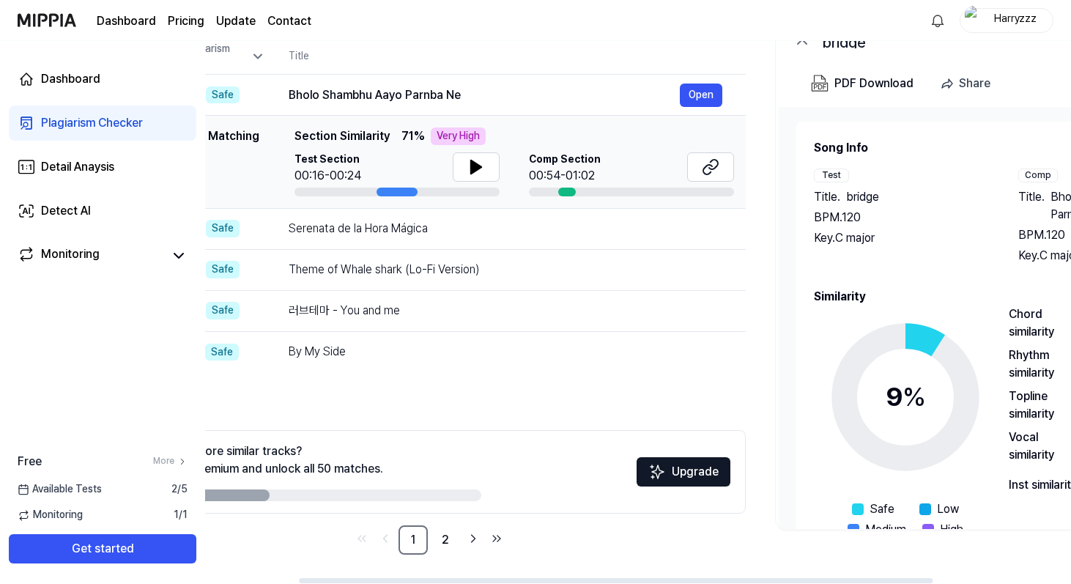
scroll to position [0, 315]
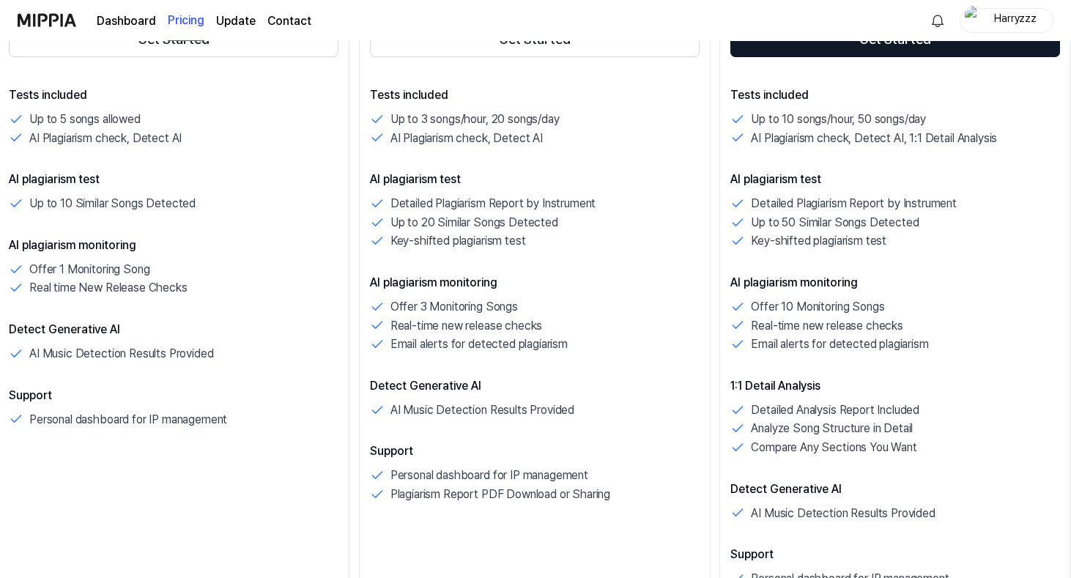
scroll to position [385, 0]
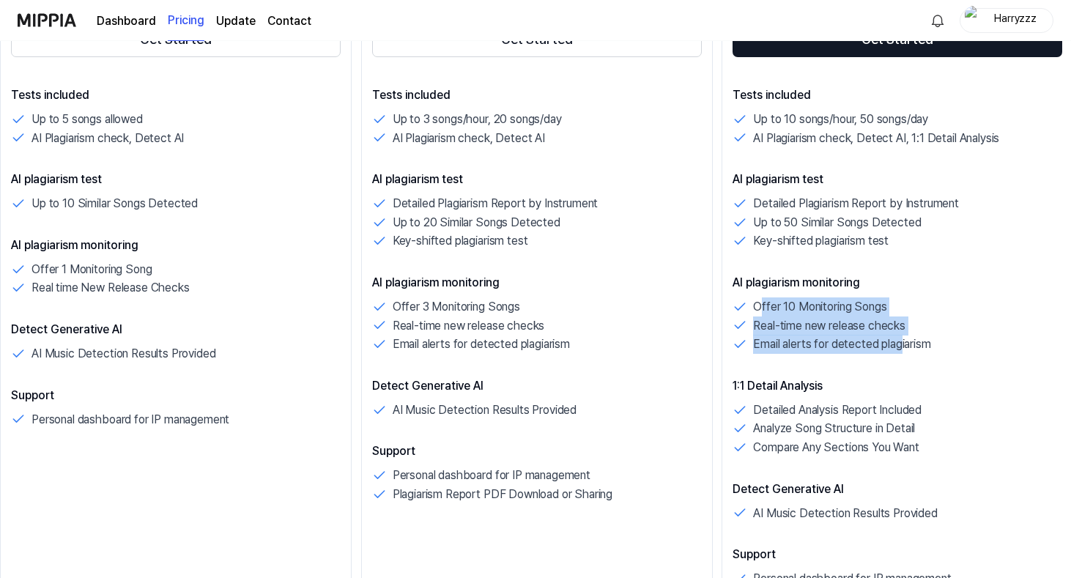
drag, startPoint x: 761, startPoint y: 306, endPoint x: 900, endPoint y: 340, distance: 142.5
click at [900, 341] on div "Offer 10 Monitoring Songs Real-time new release checks Email alerts for detecte…" at bounding box center [898, 326] width 330 height 56
click at [900, 340] on p "Email alerts for detected plagiarism" at bounding box center [841, 344] width 177 height 19
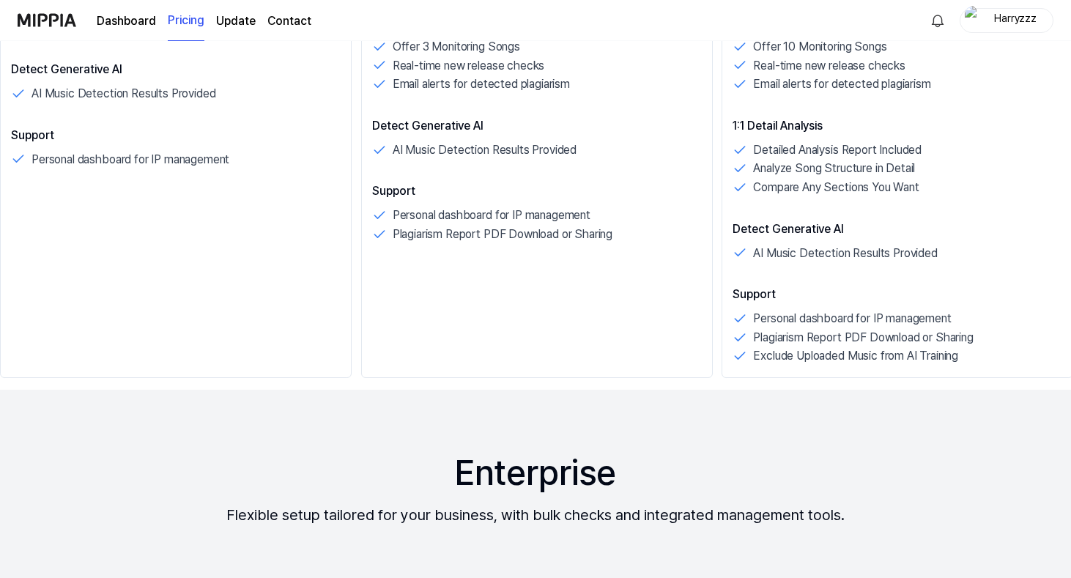
scroll to position [648, 0]
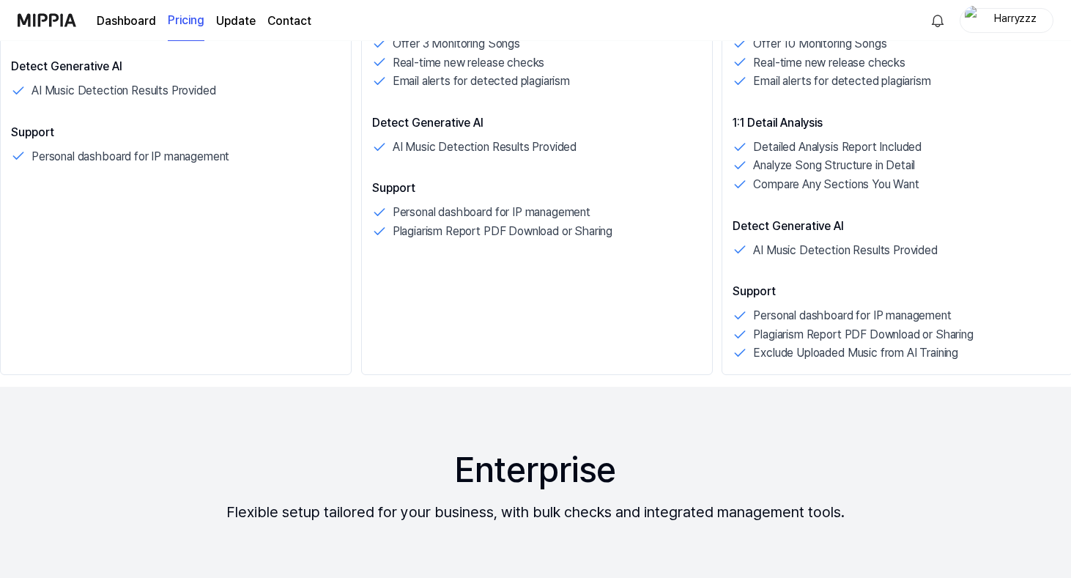
drag, startPoint x: 786, startPoint y: 138, endPoint x: 923, endPoint y: 139, distance: 137.8
click at [922, 139] on p "Detailed Analysis Report Included" at bounding box center [837, 147] width 169 height 19
drag, startPoint x: 768, startPoint y: 165, endPoint x: 903, endPoint y: 163, distance: 135.6
click at [903, 163] on p "Analyze Song Structure in Detail" at bounding box center [834, 165] width 162 height 19
drag, startPoint x: 764, startPoint y: 254, endPoint x: 912, endPoint y: 247, distance: 148.9
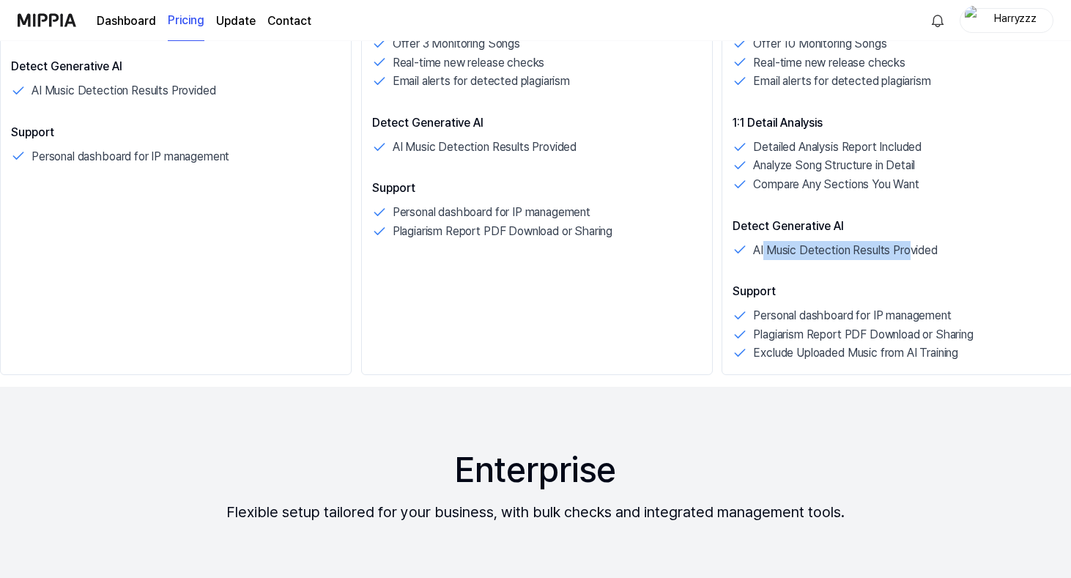
click at [912, 247] on p "AI Music Detection Results Provided" at bounding box center [845, 250] width 184 height 19
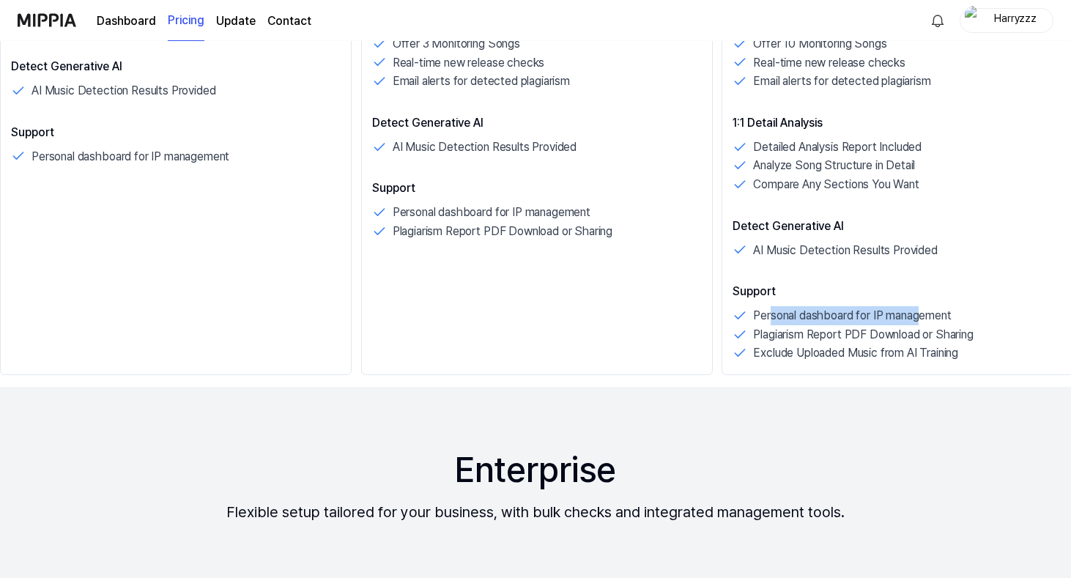
drag, startPoint x: 772, startPoint y: 316, endPoint x: 920, endPoint y: 317, distance: 148.8
click at [922, 317] on p "Personal dashboard for IP management" at bounding box center [852, 315] width 198 height 19
drag, startPoint x: 786, startPoint y: 335, endPoint x: 969, endPoint y: 330, distance: 183.3
click at [969, 330] on p "Plagiarism Report PDF Download or Sharing" at bounding box center [863, 334] width 220 height 19
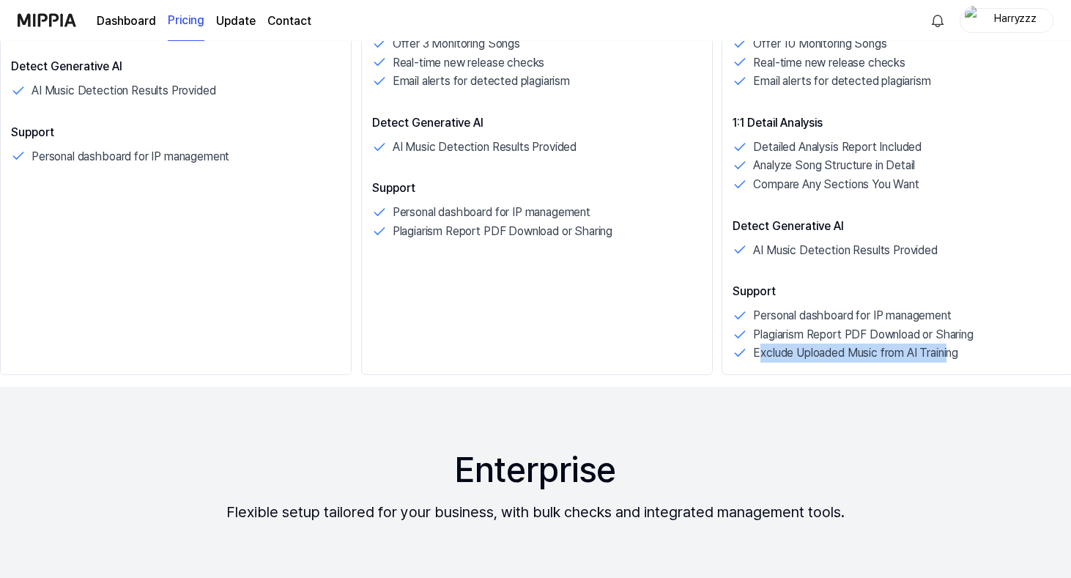
drag, startPoint x: 758, startPoint y: 353, endPoint x: 949, endPoint y: 350, distance: 191.3
click at [949, 350] on p "Exclude Uploaded Music from AI Training" at bounding box center [855, 353] width 205 height 19
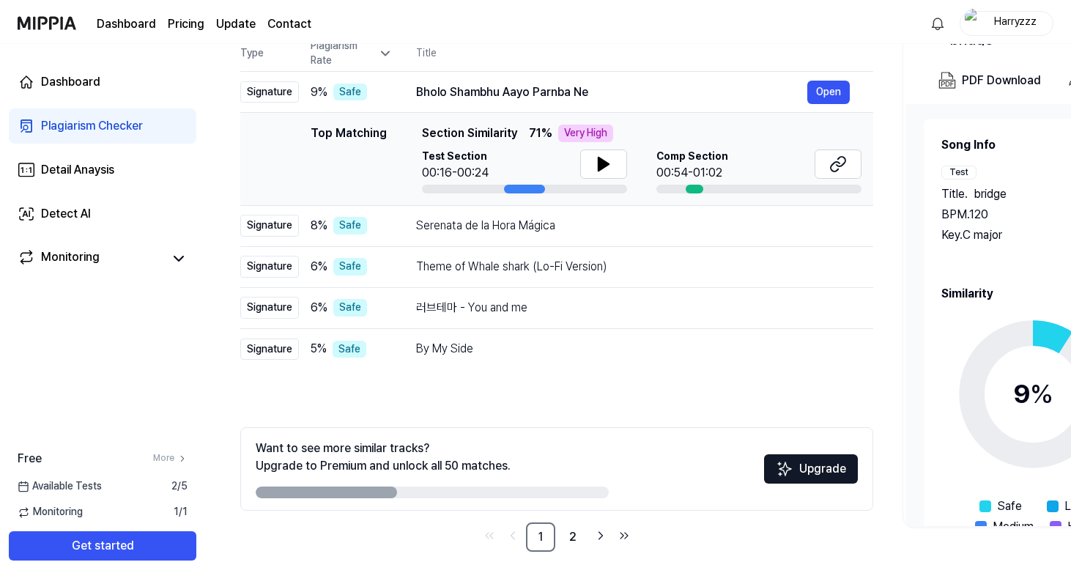
scroll to position [155, 0]
